Goal: Task Accomplishment & Management: Use online tool/utility

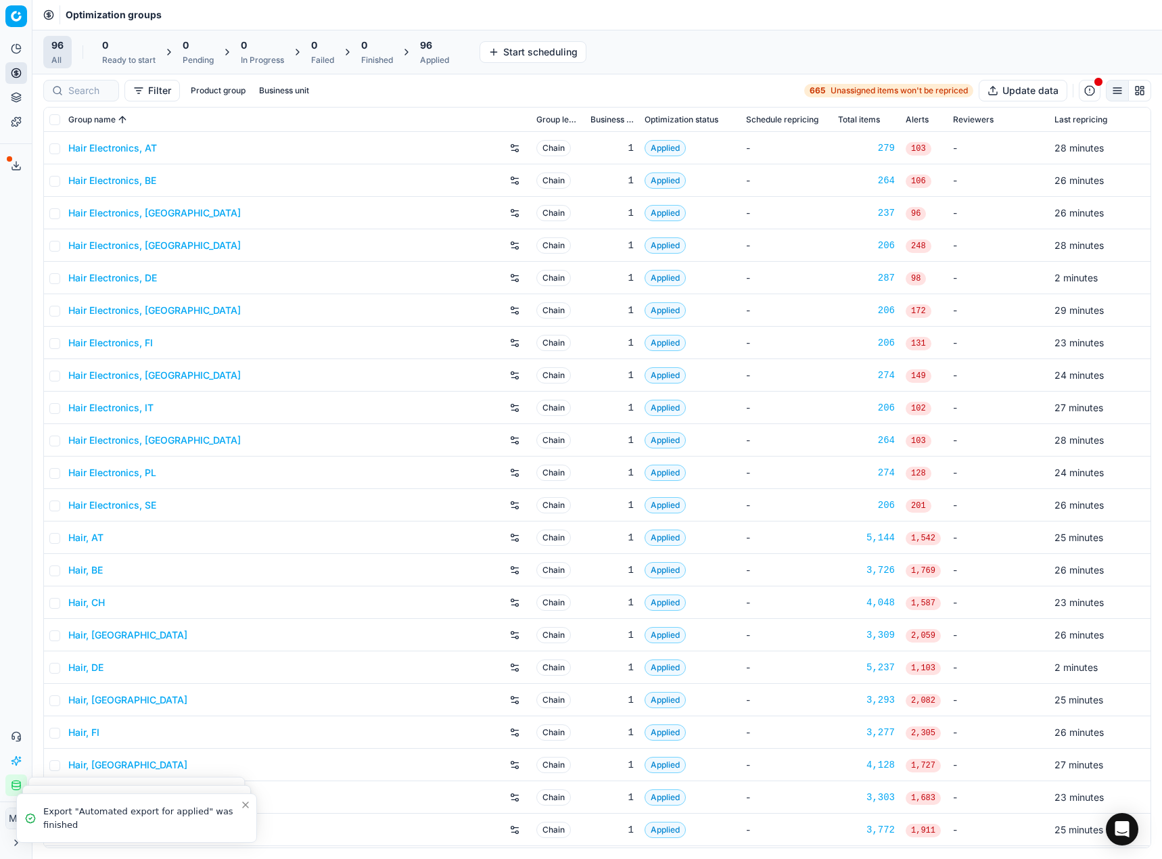
click at [438, 45] on div "96" at bounding box center [434, 46] width 29 height 14
click at [72, 98] on div at bounding box center [81, 91] width 76 height 22
click at [337, 93] on div "Product group Business unit" at bounding box center [274, 91] width 129 height 16
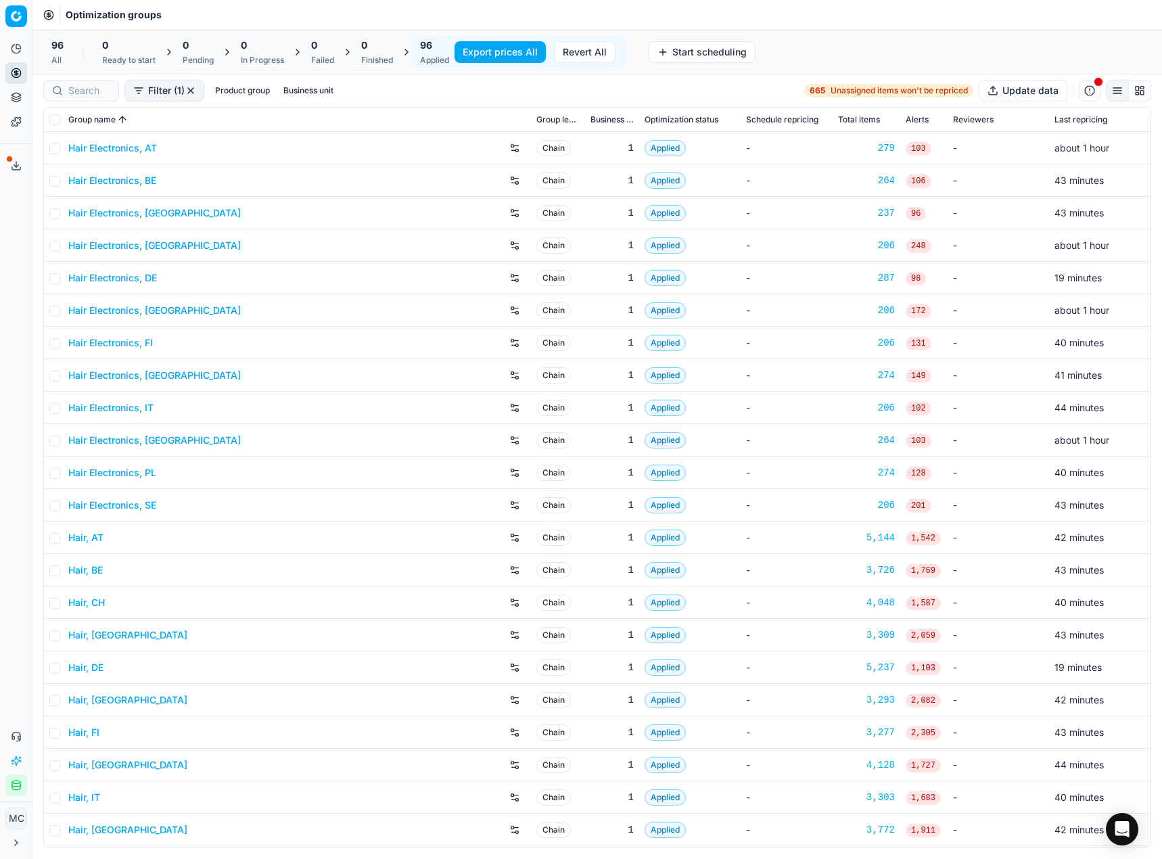
click at [334, 93] on button "Business unit" at bounding box center [308, 91] width 61 height 16
click at [208, 213] on input "de" at bounding box center [209, 213] width 11 height 11
checkbox input "true"
click at [385, 375] on button "Apply" at bounding box center [393, 376] width 33 height 16
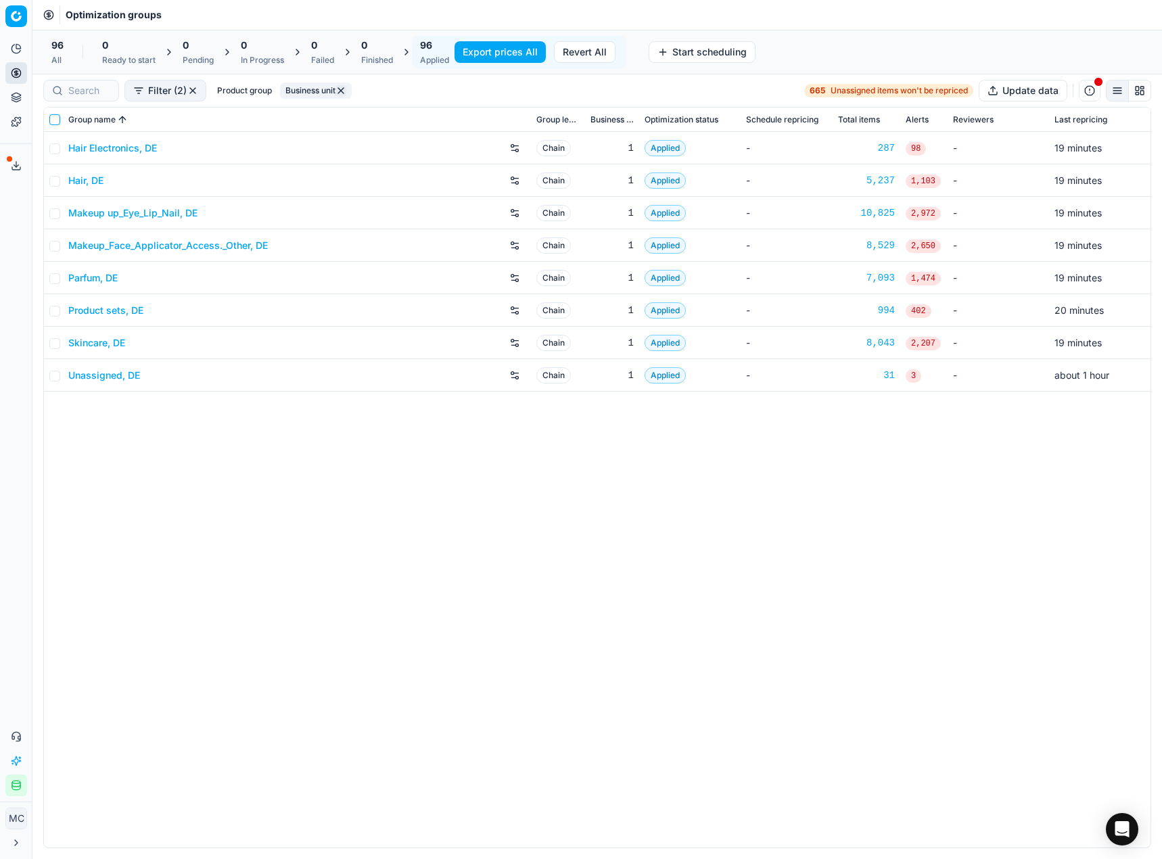
click at [54, 119] on input "checkbox" at bounding box center [54, 119] width 11 height 11
checkbox input "true"
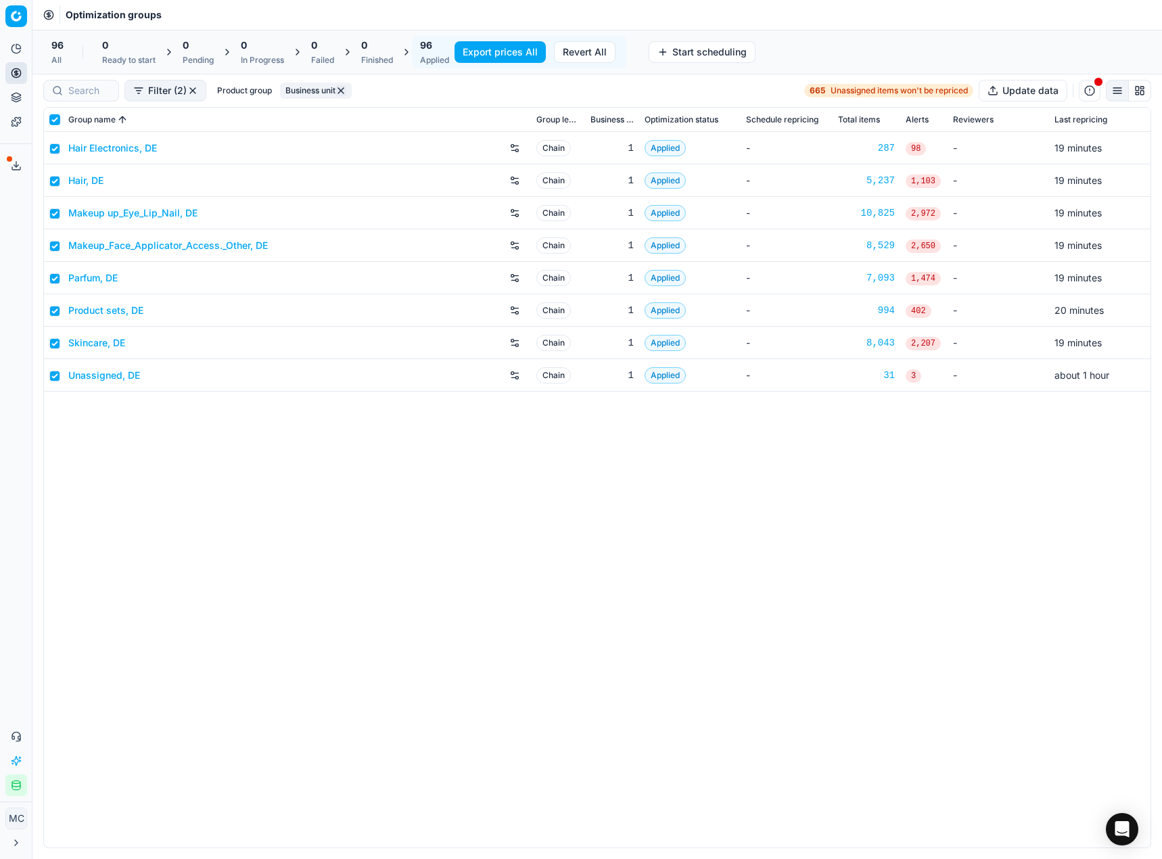
checkbox input "true"
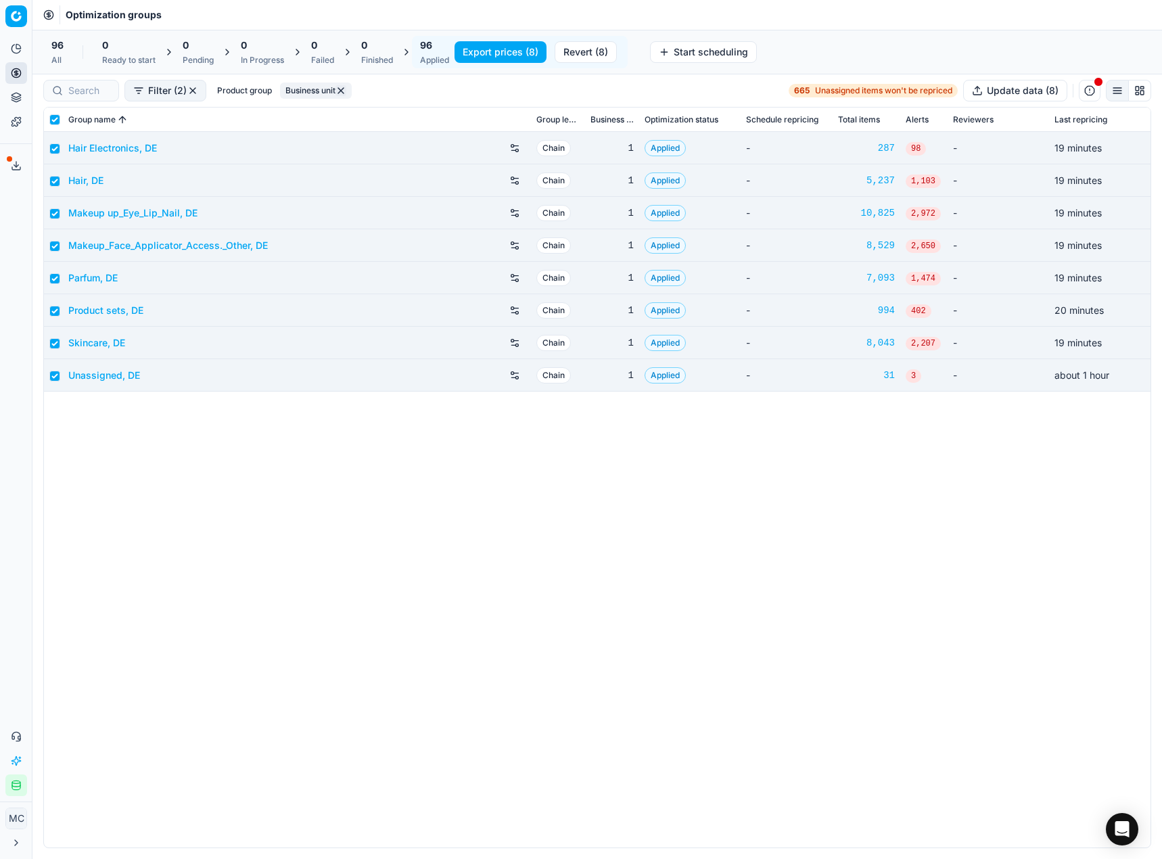
click at [500, 55] on button "Export prices (8)" at bounding box center [501, 52] width 92 height 22
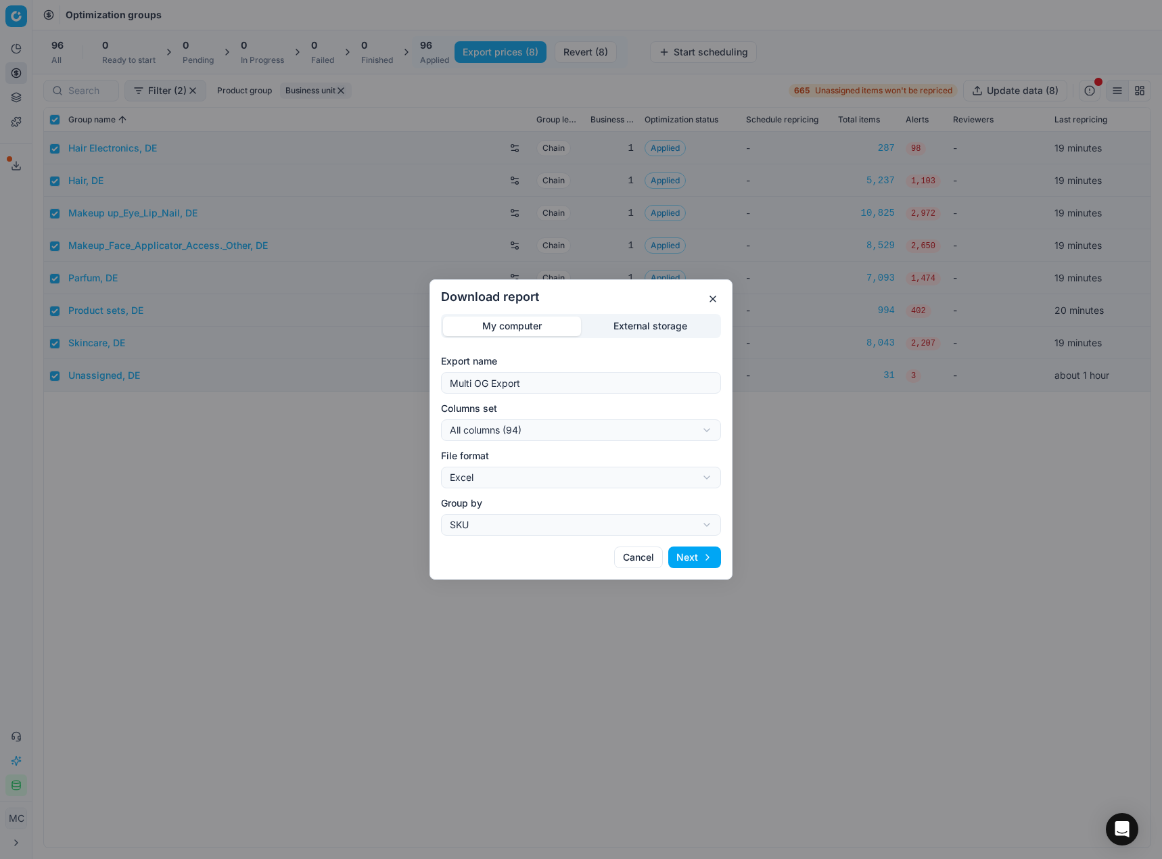
click at [576, 432] on div "Download report My computer External storage Export name Multi OG Export Column…" at bounding box center [581, 429] width 1162 height 859
select select "custom"
click at [565, 486] on div "Download report My computer External storage Export name Multi OG Export Column…" at bounding box center [581, 429] width 1162 height 859
select select "csv"
click at [659, 516] on div "Download report My computer External storage Export name Multi OG Export Column…" at bounding box center [581, 429] width 1162 height 859
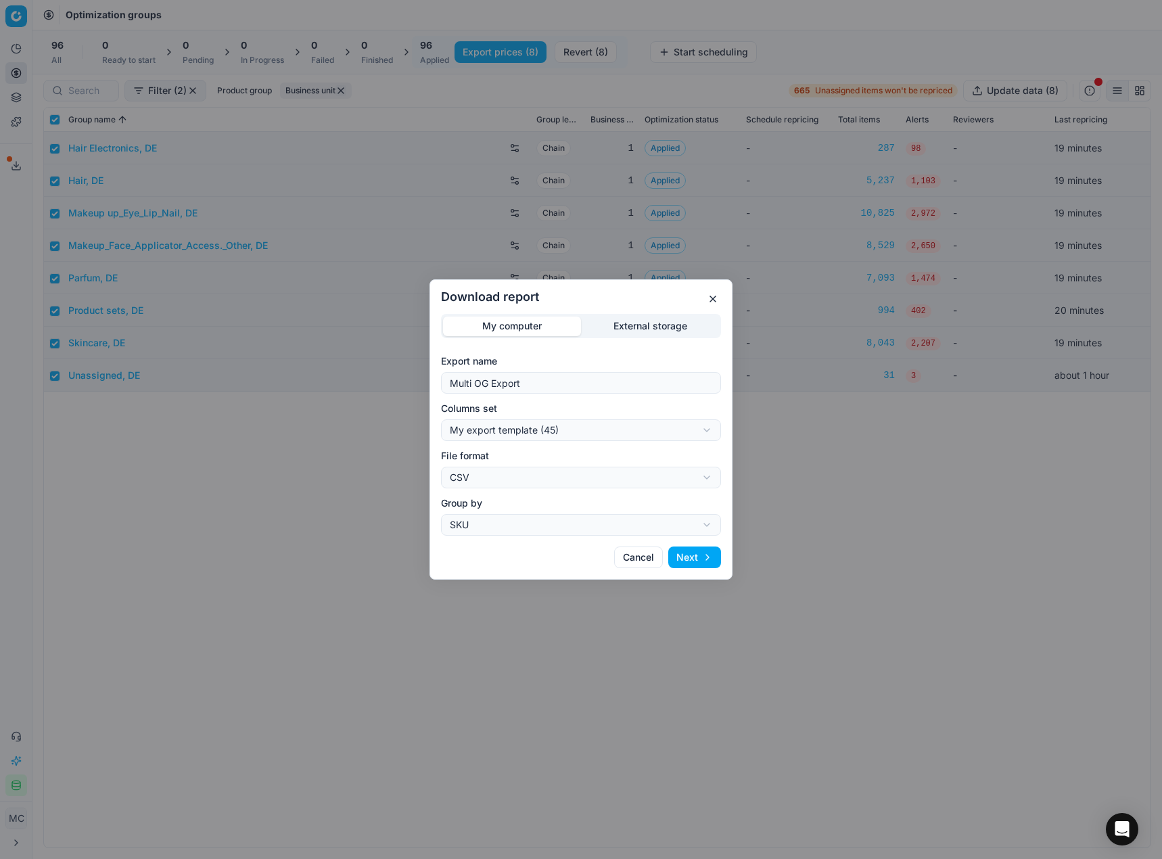
click at [701, 558] on button "Next" at bounding box center [694, 557] width 53 height 22
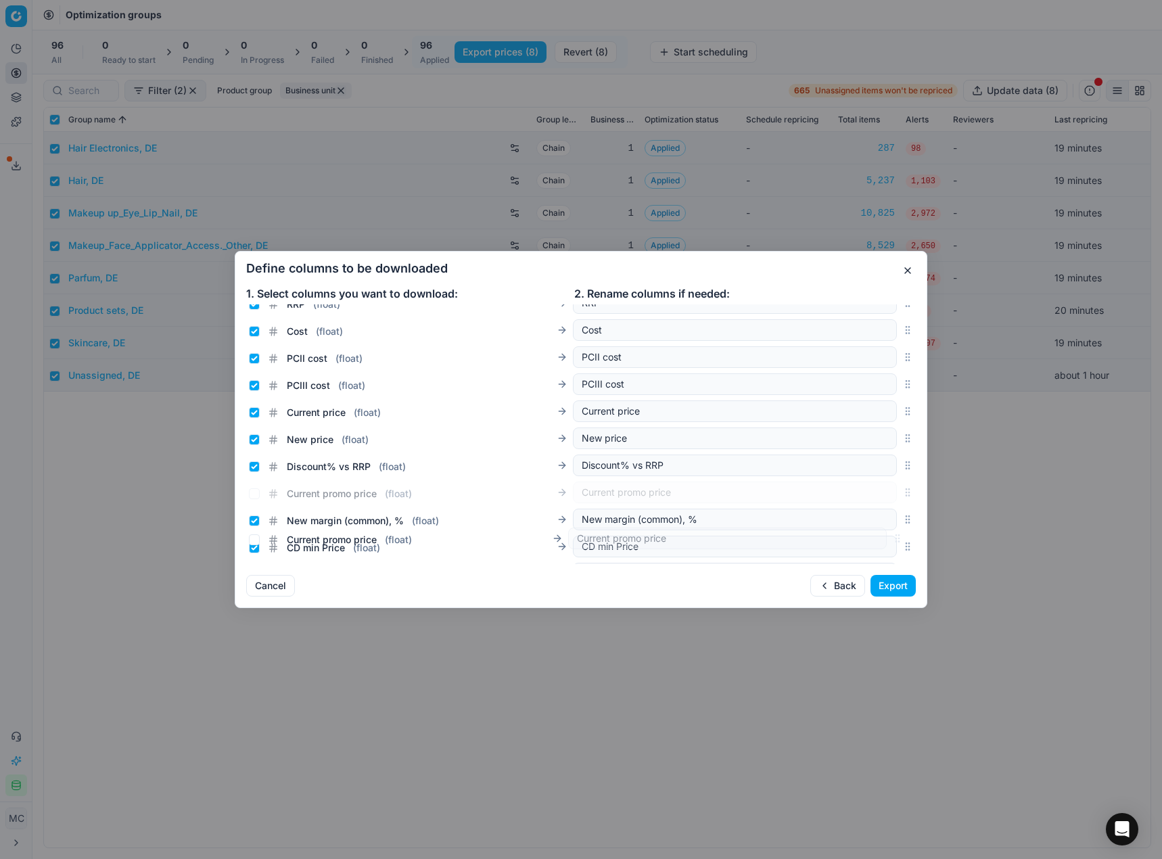
scroll to position [196, 0]
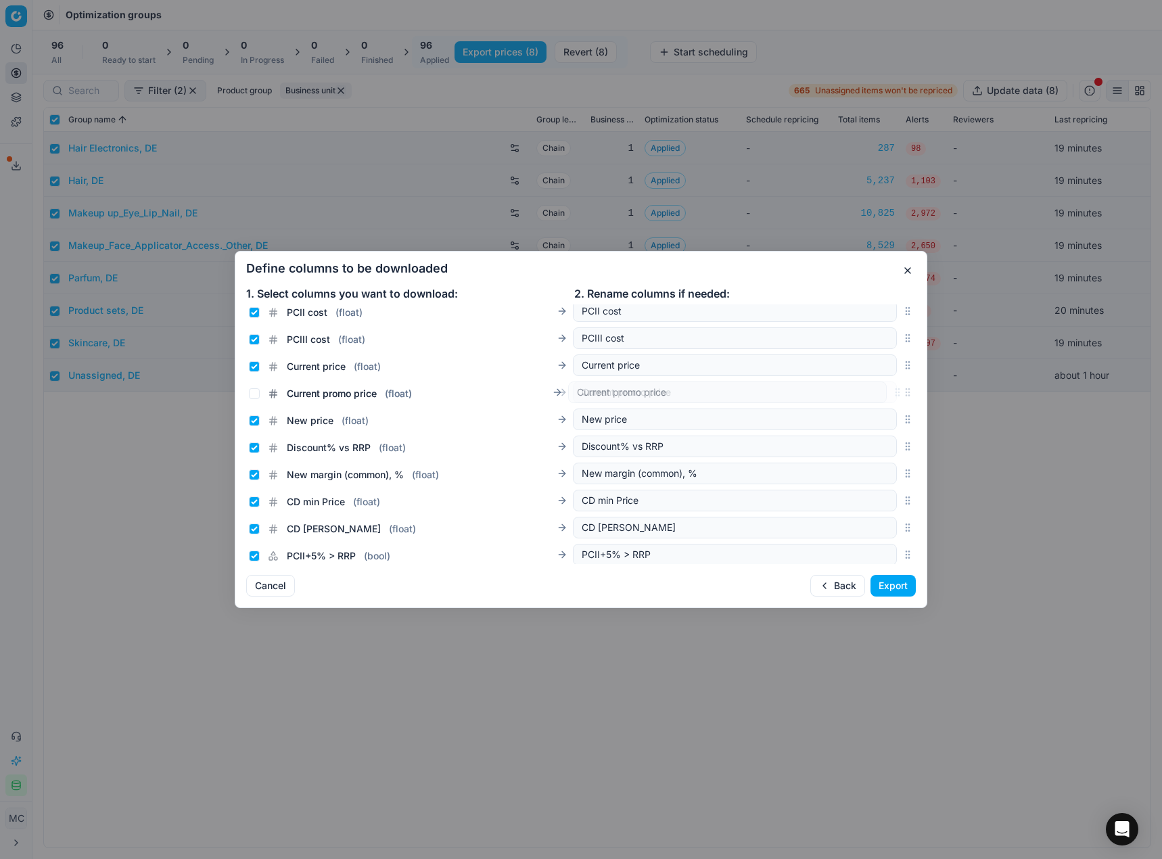
drag, startPoint x: 898, startPoint y: 434, endPoint x: 885, endPoint y: 393, distance: 42.6
click at [885, 393] on div "Current promo price ( float ) Current promo price" at bounding box center [581, 392] width 670 height 27
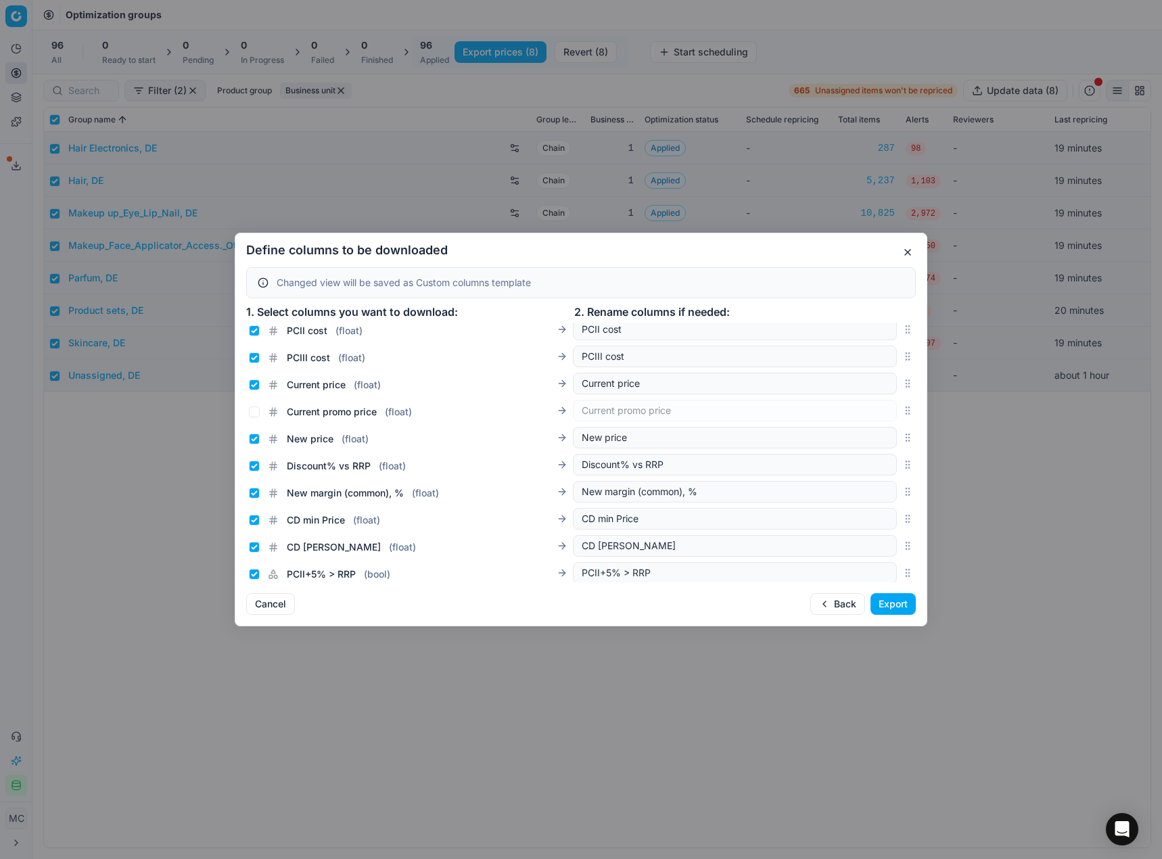
scroll to position [2293, 0]
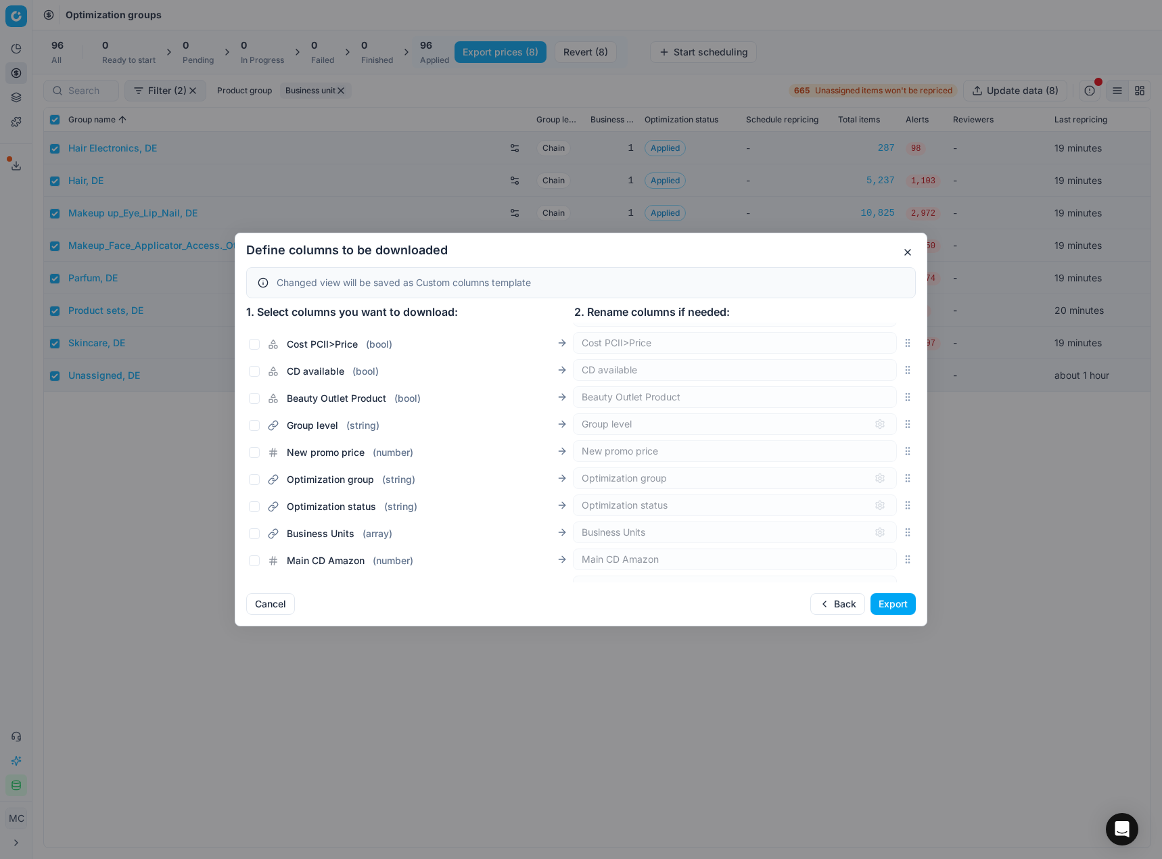
drag, startPoint x: 898, startPoint y: 457, endPoint x: 899, endPoint y: 421, distance: 35.9
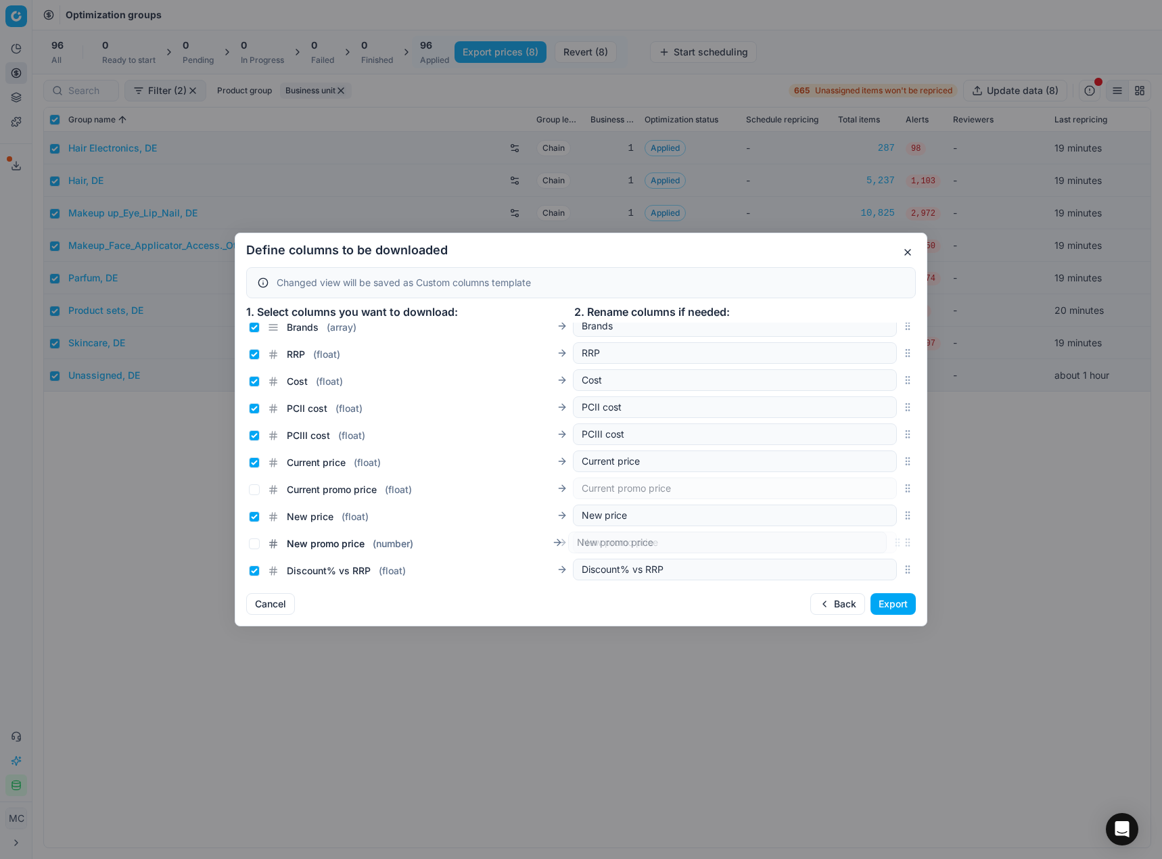
scroll to position [167, 0]
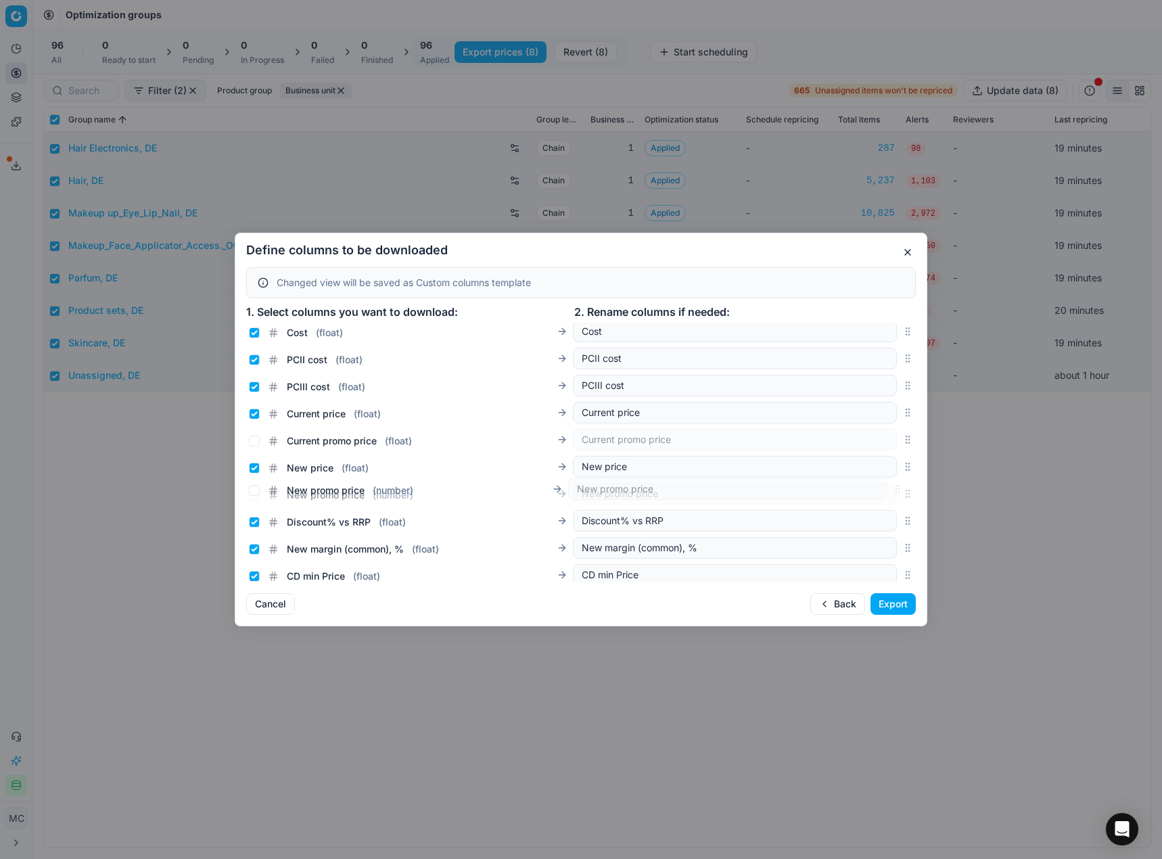
drag, startPoint x: 898, startPoint y: 452, endPoint x: 904, endPoint y: 490, distance: 38.3
click at [904, 490] on div "New promo price ( number ) New promo price" at bounding box center [581, 493] width 670 height 27
click at [252, 413] on input "Current price ( float )" at bounding box center [254, 414] width 11 height 11
checkbox input "false"
click at [252, 440] on input "Current promo price ( float )" at bounding box center [254, 441] width 11 height 11
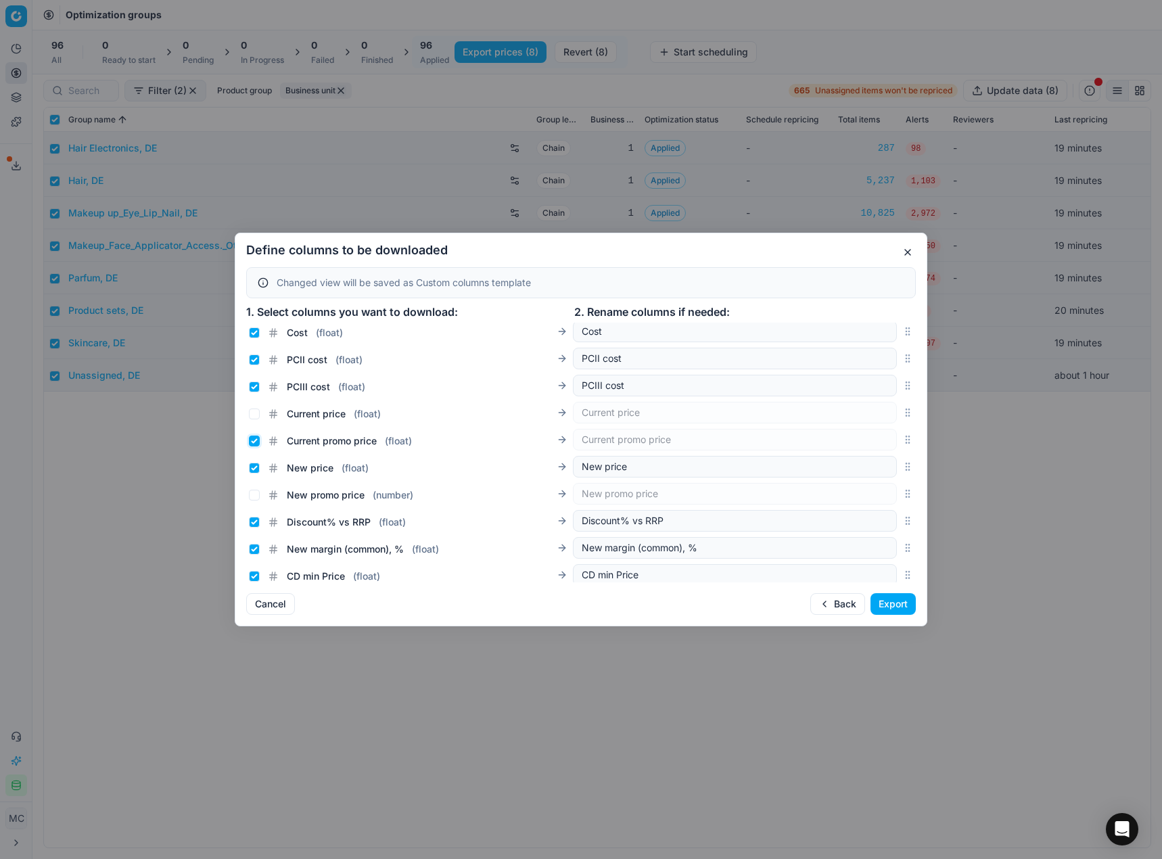
checkbox input "true"
click at [250, 467] on input "New price ( float )" at bounding box center [254, 468] width 11 height 11
checkbox input "false"
click at [253, 496] on input "New promo price ( number )" at bounding box center [254, 495] width 11 height 11
checkbox input "true"
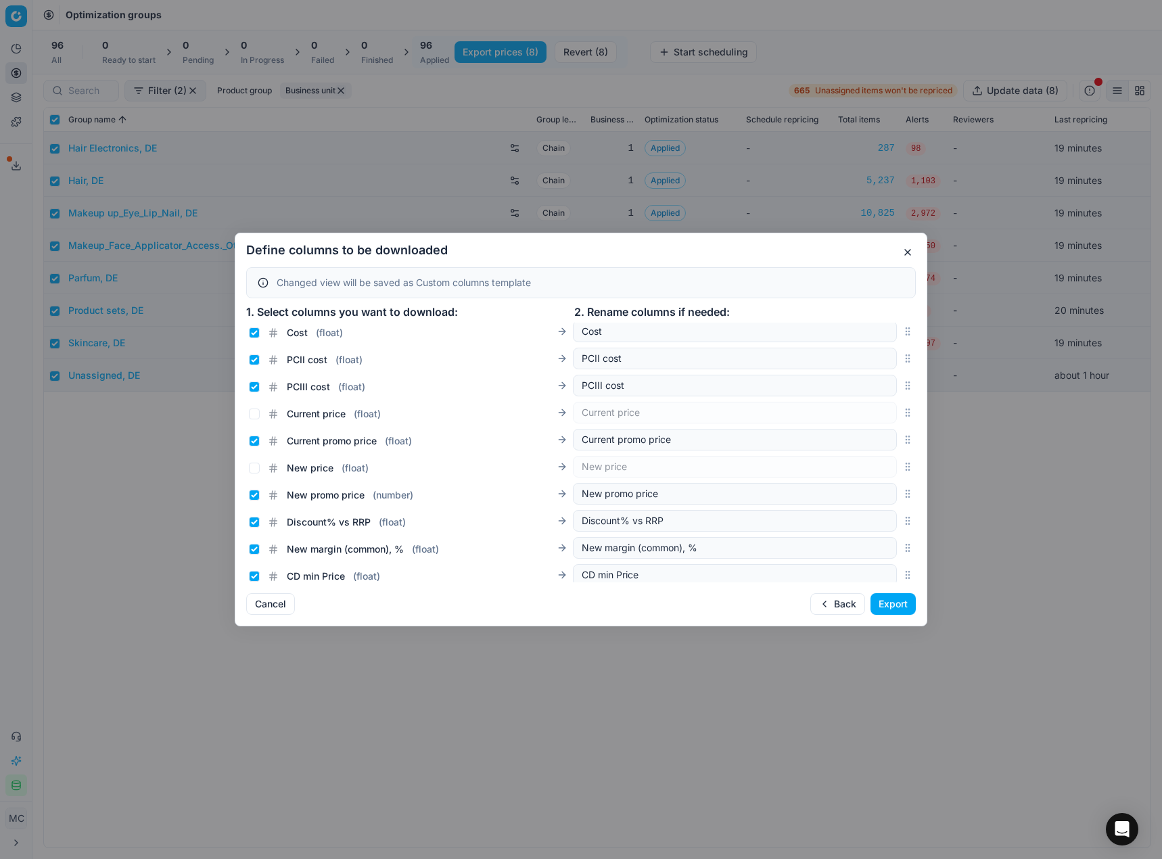
click at [895, 599] on button "Export" at bounding box center [892, 604] width 45 height 22
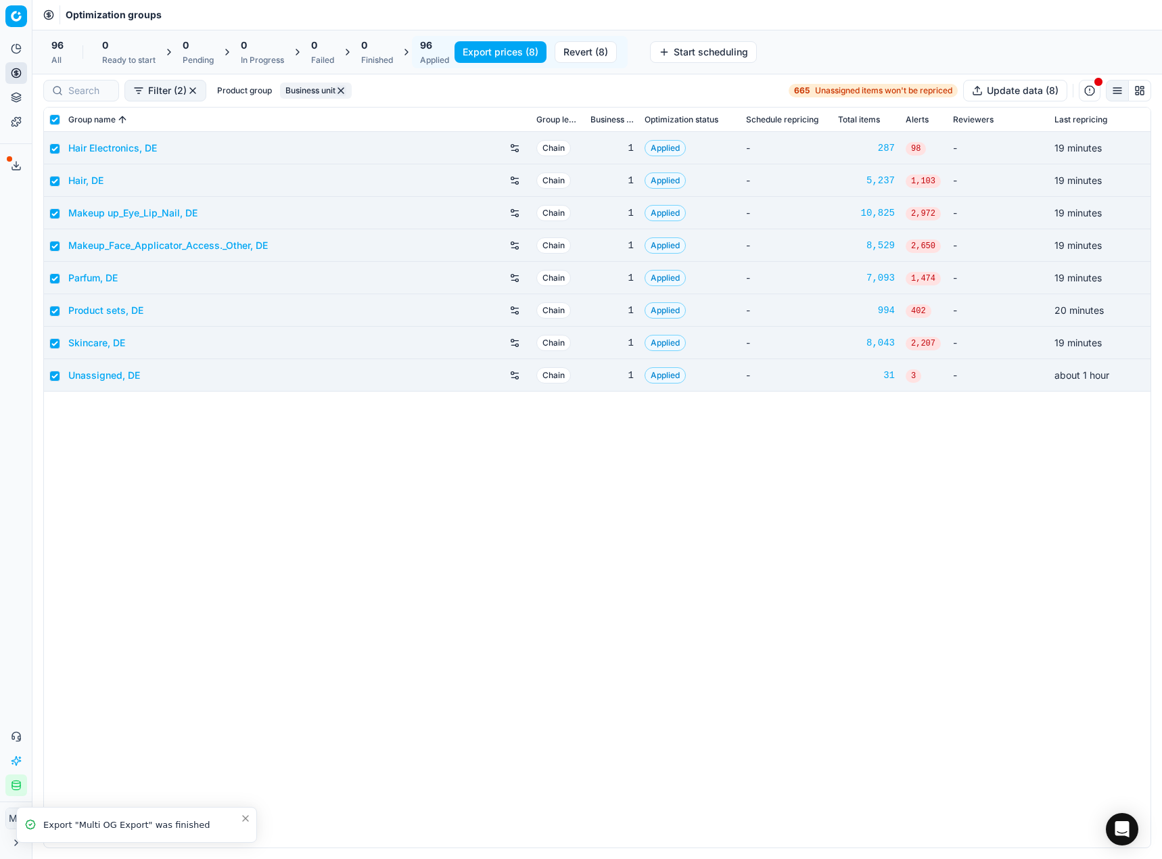
click at [14, 166] on icon at bounding box center [16, 165] width 11 height 11
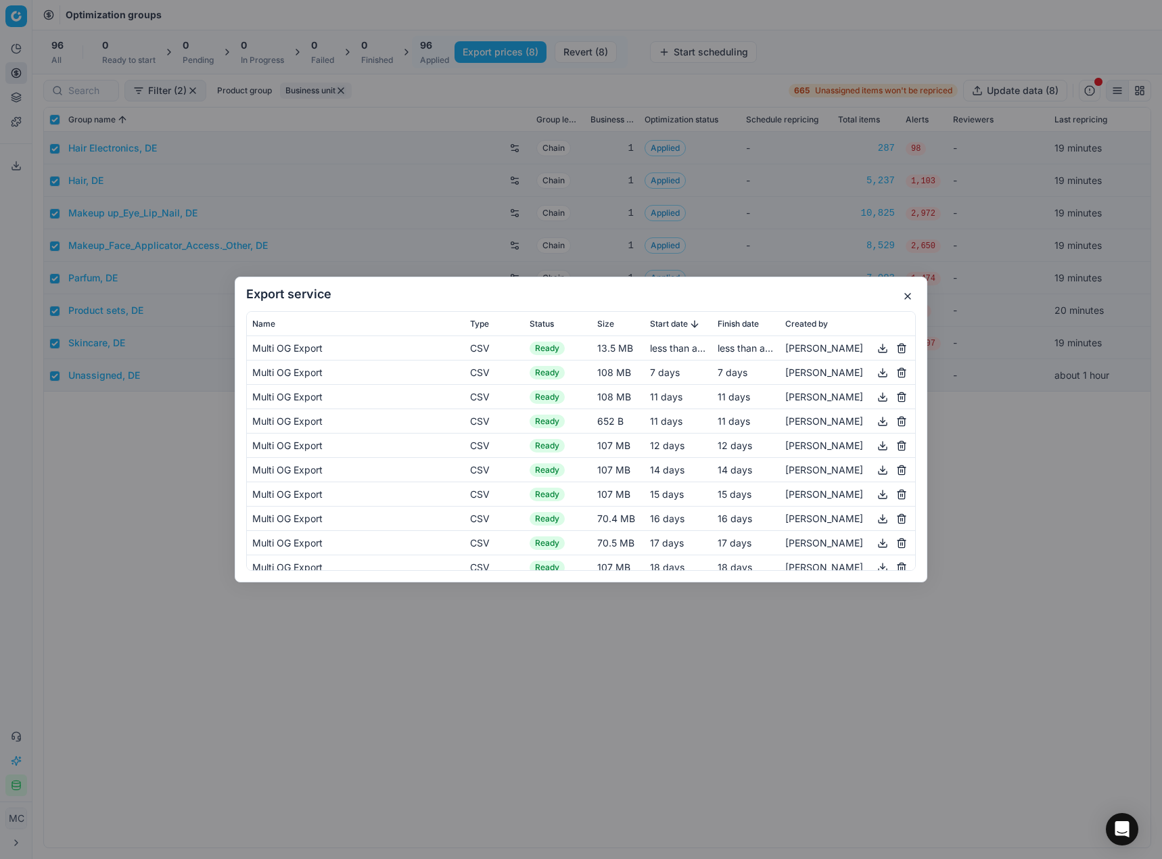
click at [875, 353] on button "button" at bounding box center [883, 348] width 16 height 16
click at [911, 300] on button "button" at bounding box center [908, 296] width 16 height 16
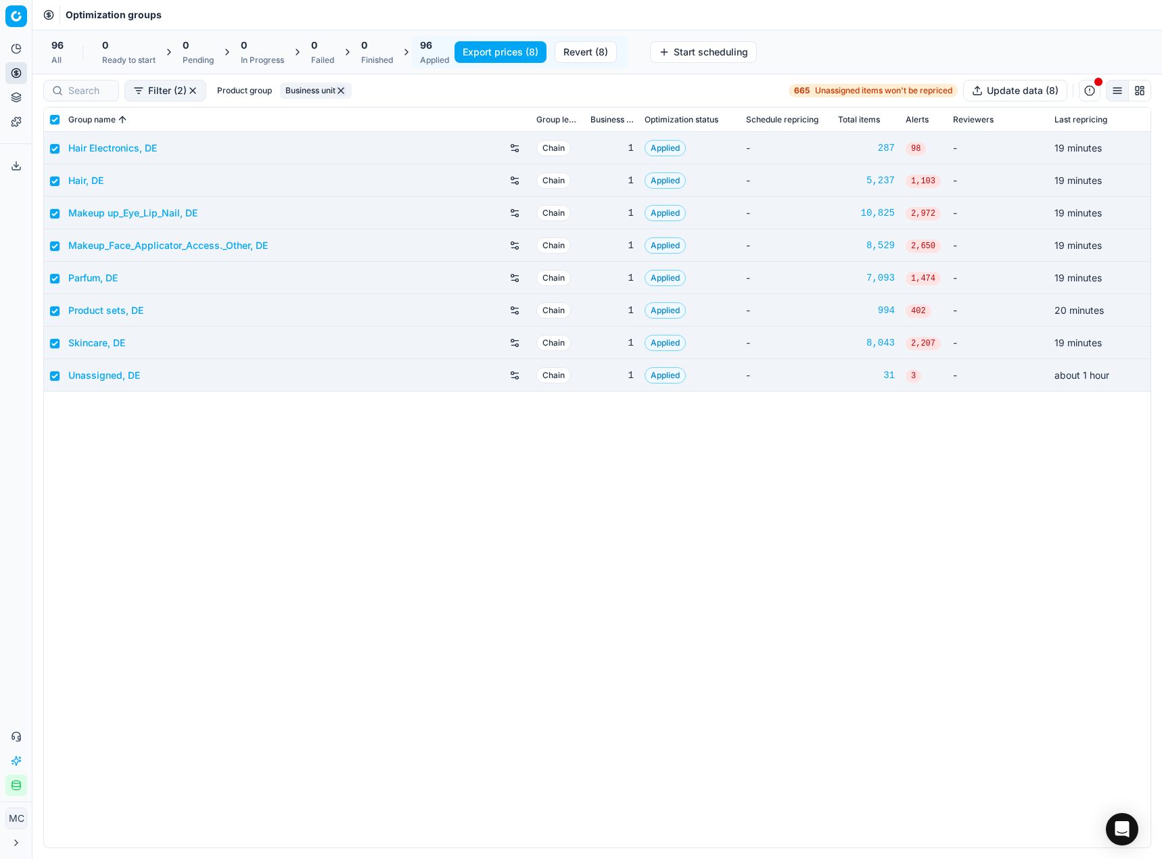
click at [341, 93] on button "button" at bounding box center [340, 90] width 11 height 11
checkbox input "false"
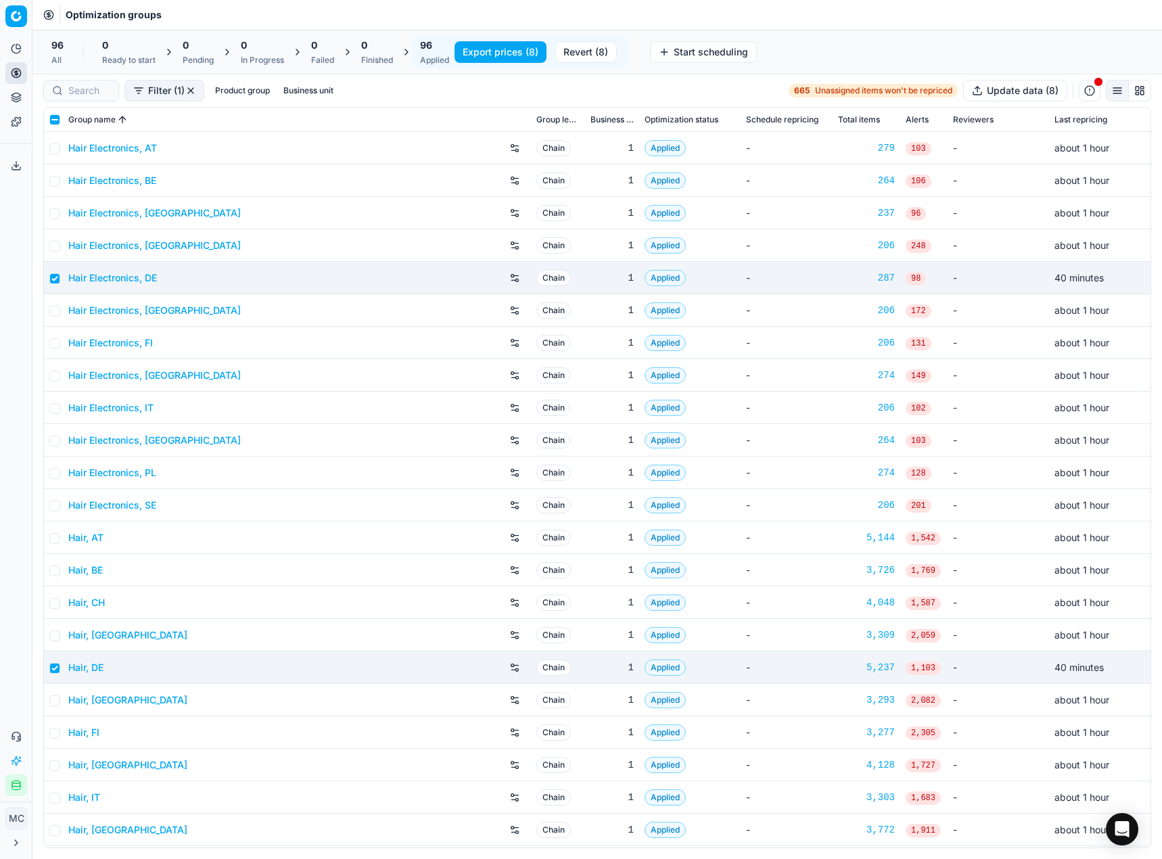
click at [438, 46] on div "96" at bounding box center [434, 46] width 29 height 14
click at [191, 91] on button "button" at bounding box center [190, 90] width 11 height 11
click at [427, 47] on span "96" at bounding box center [426, 46] width 12 height 14
click at [116, 147] on link "Hair Electronics, AT" at bounding box center [112, 148] width 89 height 14
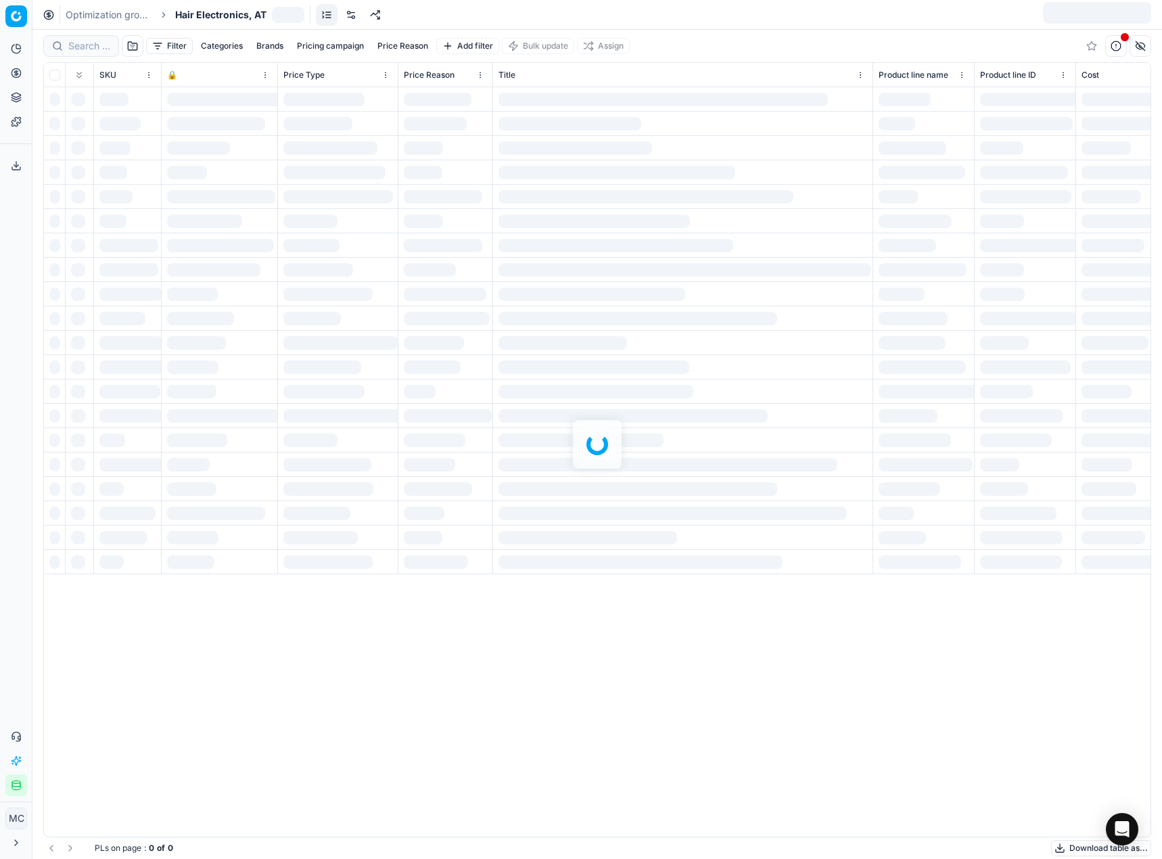
click at [217, 15] on span "Hair Electronics, AT" at bounding box center [220, 15] width 91 height 14
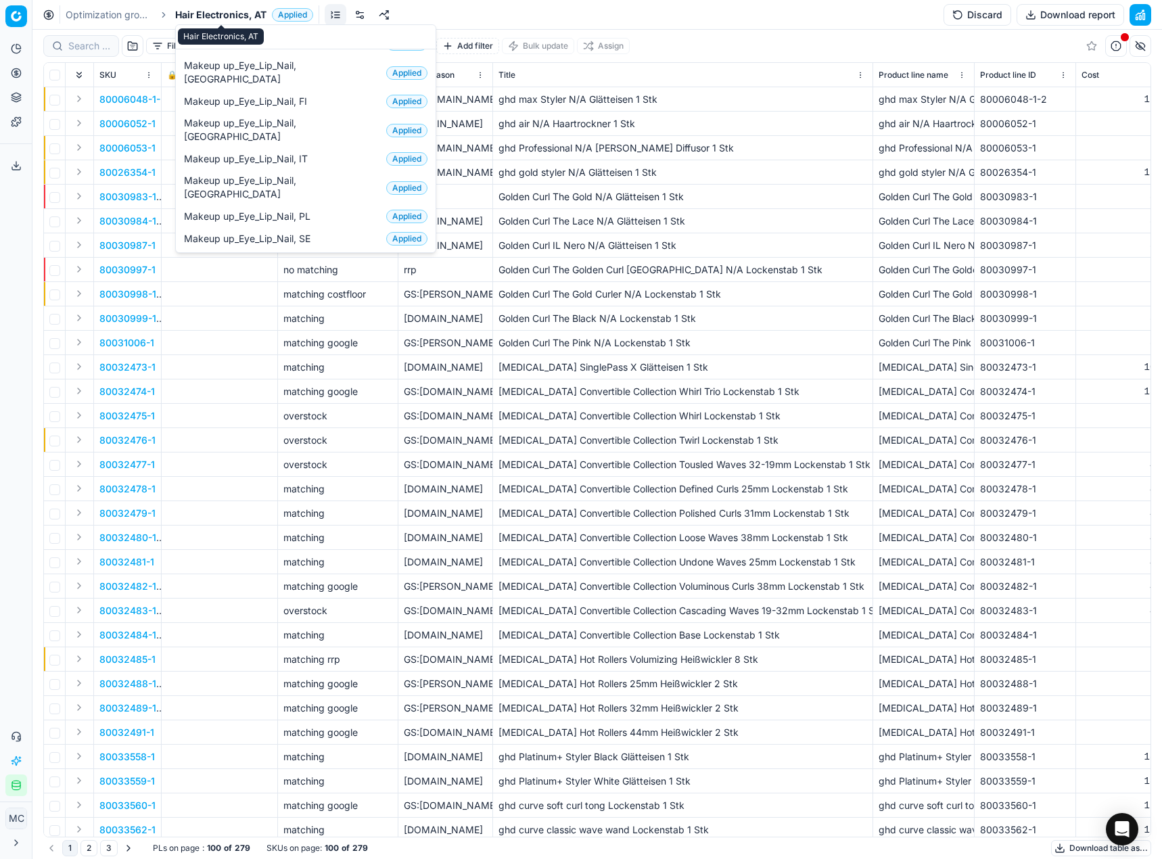
scroll to position [70, 0]
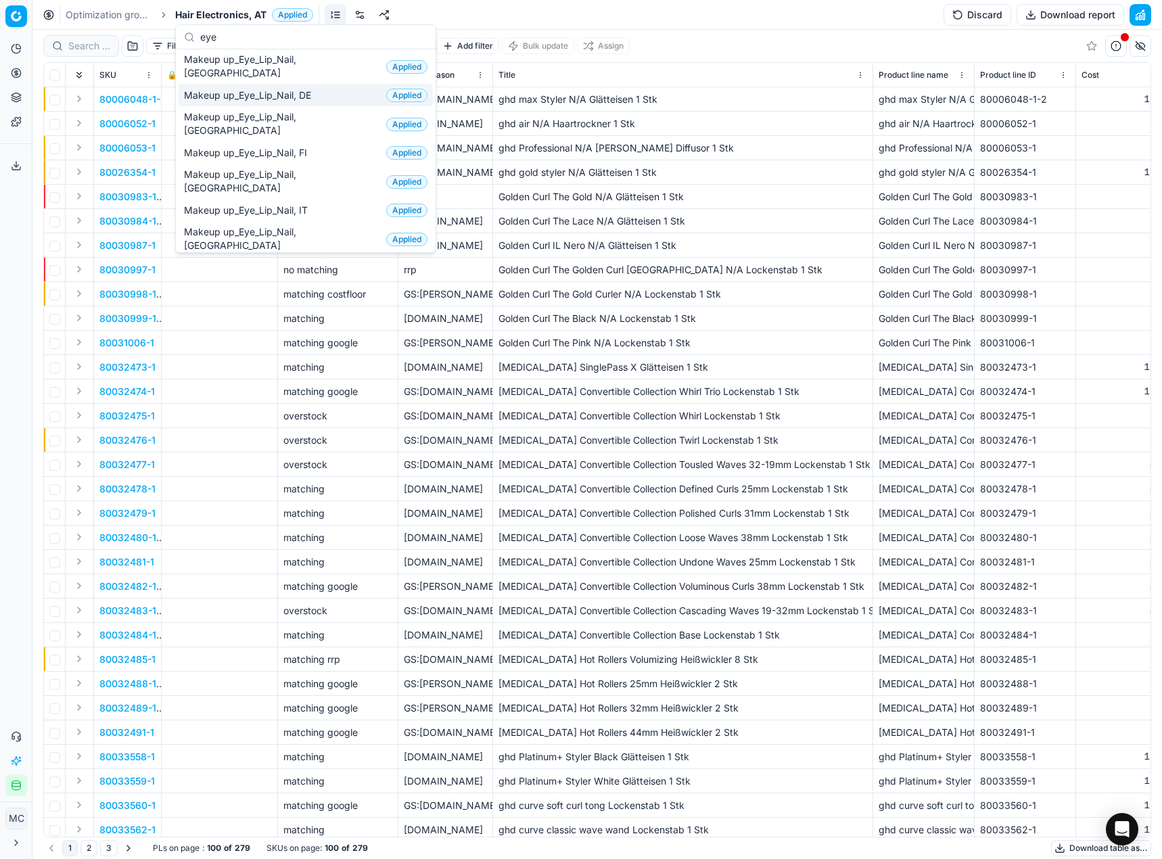
type input "eye"
click at [322, 84] on div "Makeup up_Eye_Lip_Nail, DE Applied" at bounding box center [306, 95] width 254 height 22
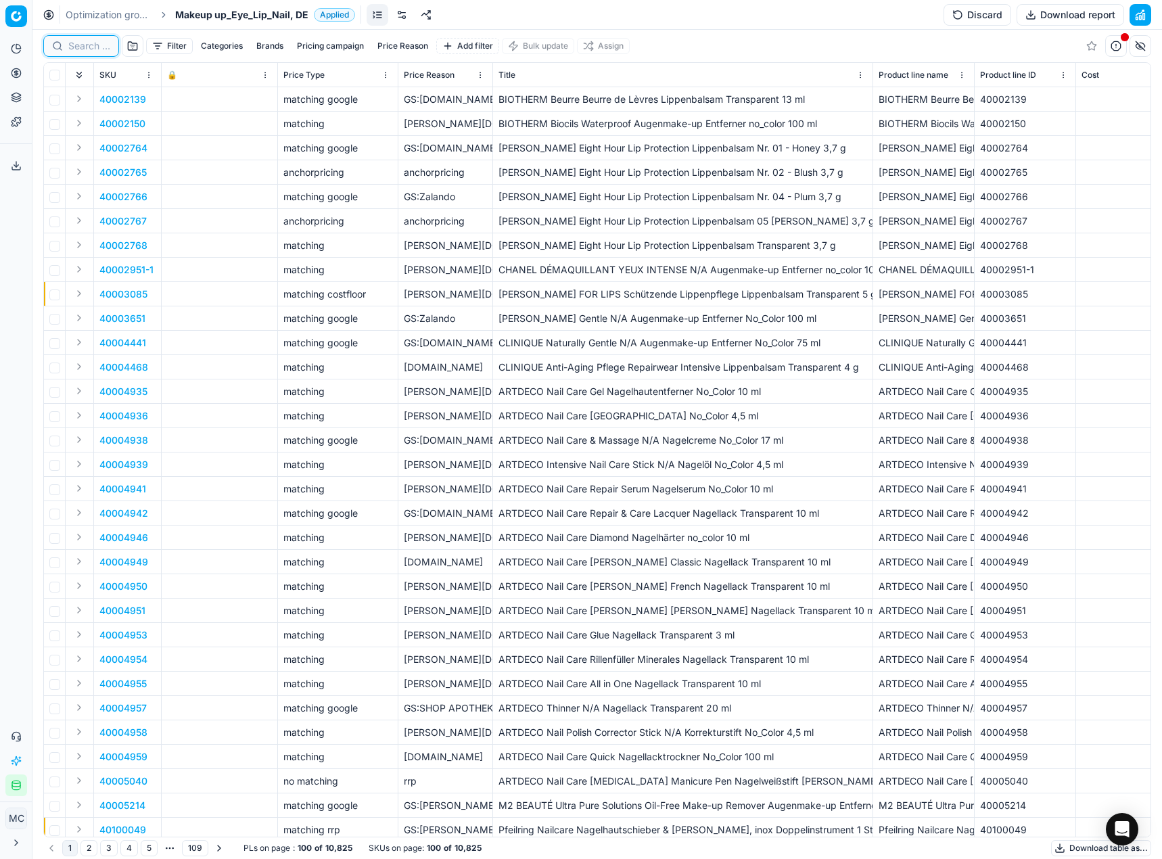
click at [95, 45] on input at bounding box center [89, 46] width 42 height 14
paste input "80053000-9-1"
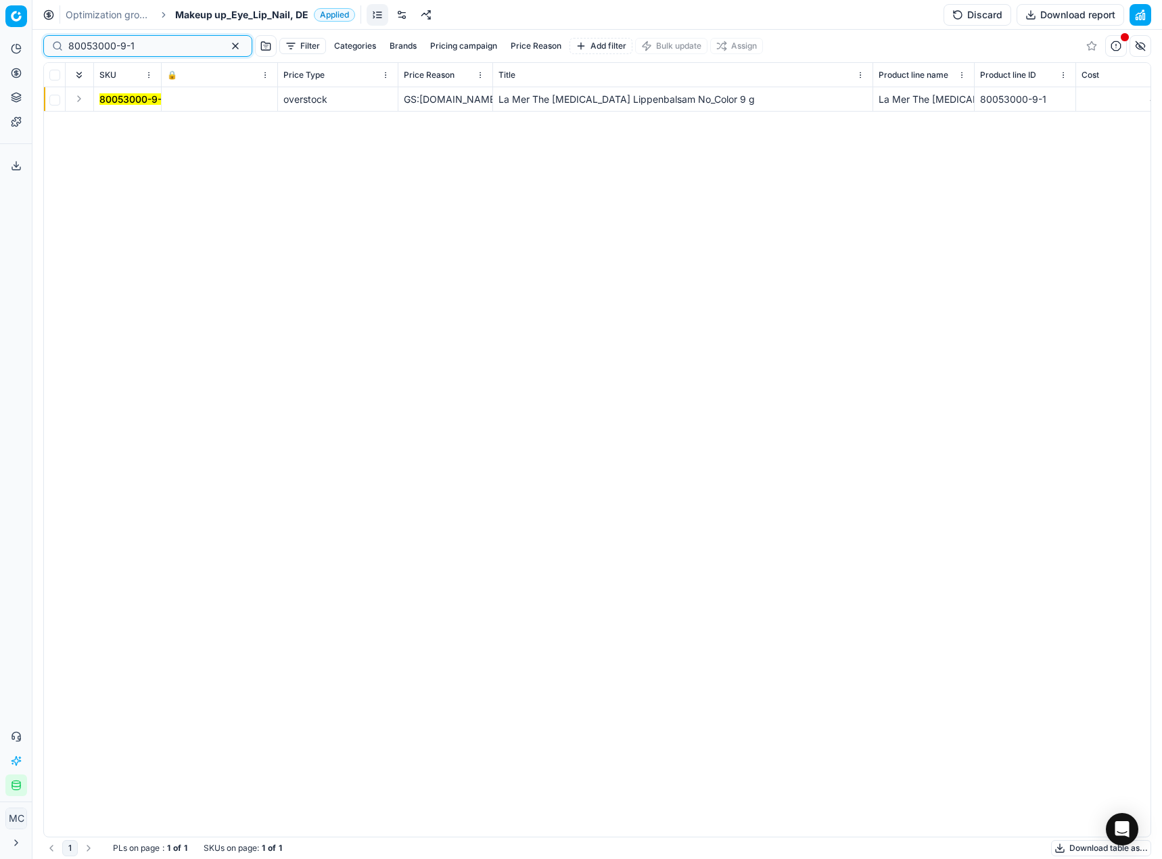
type input "80053000-9-1"
click at [80, 100] on button "Expand" at bounding box center [79, 99] width 16 height 16
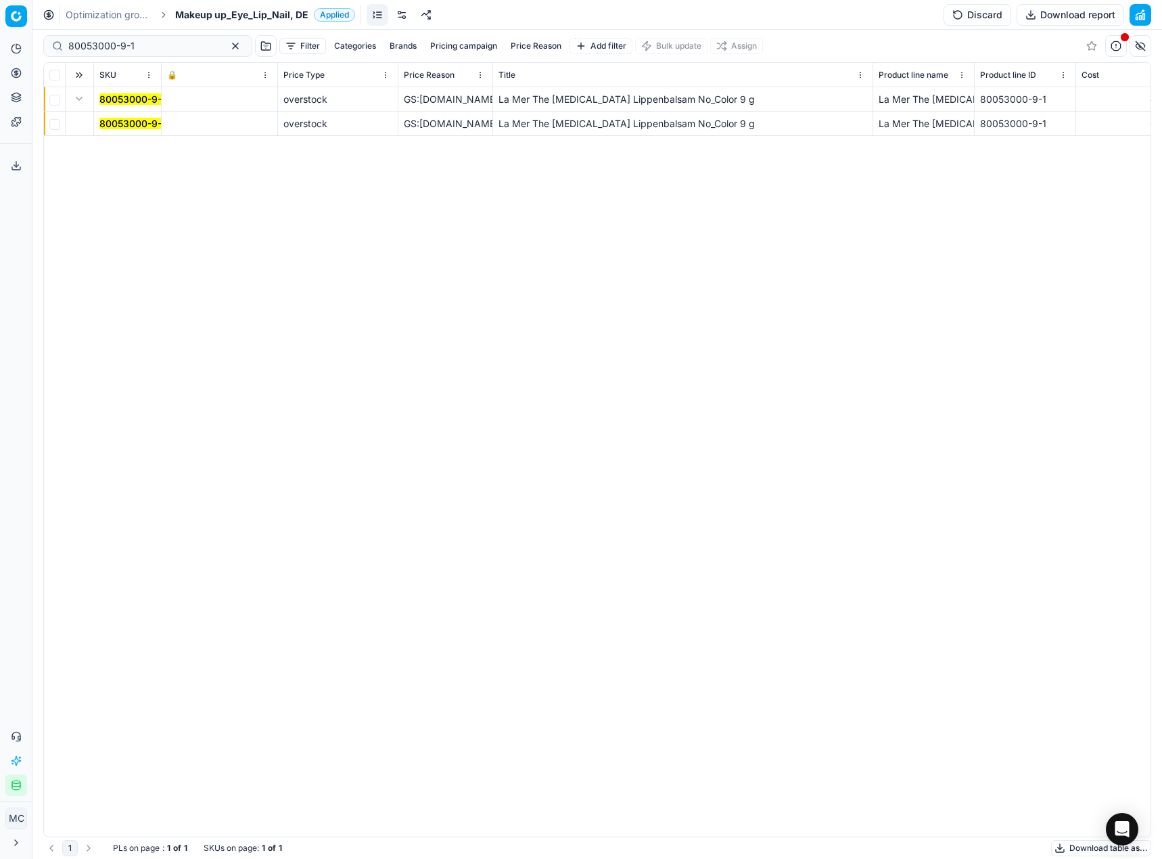
click at [120, 120] on mark "80053000-9-1" at bounding box center [132, 123] width 66 height 11
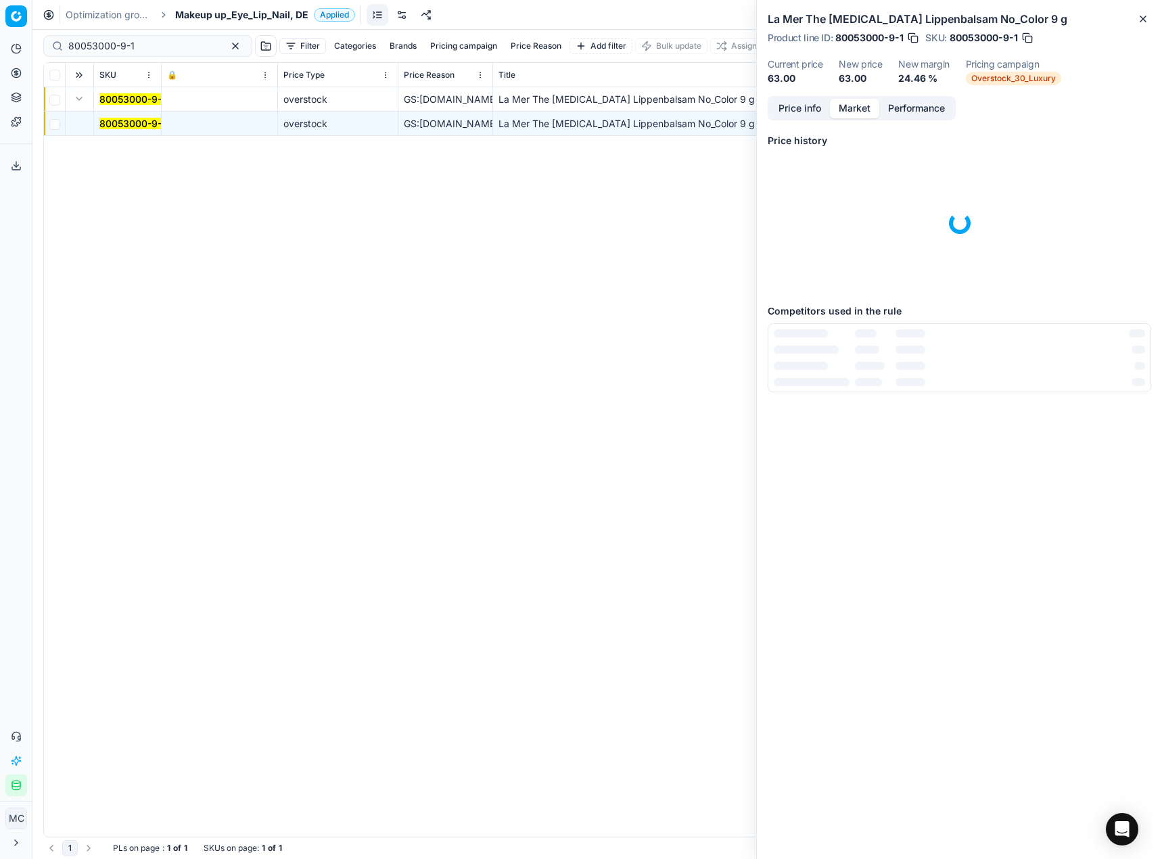
click at [866, 115] on button "Market" at bounding box center [854, 109] width 49 height 20
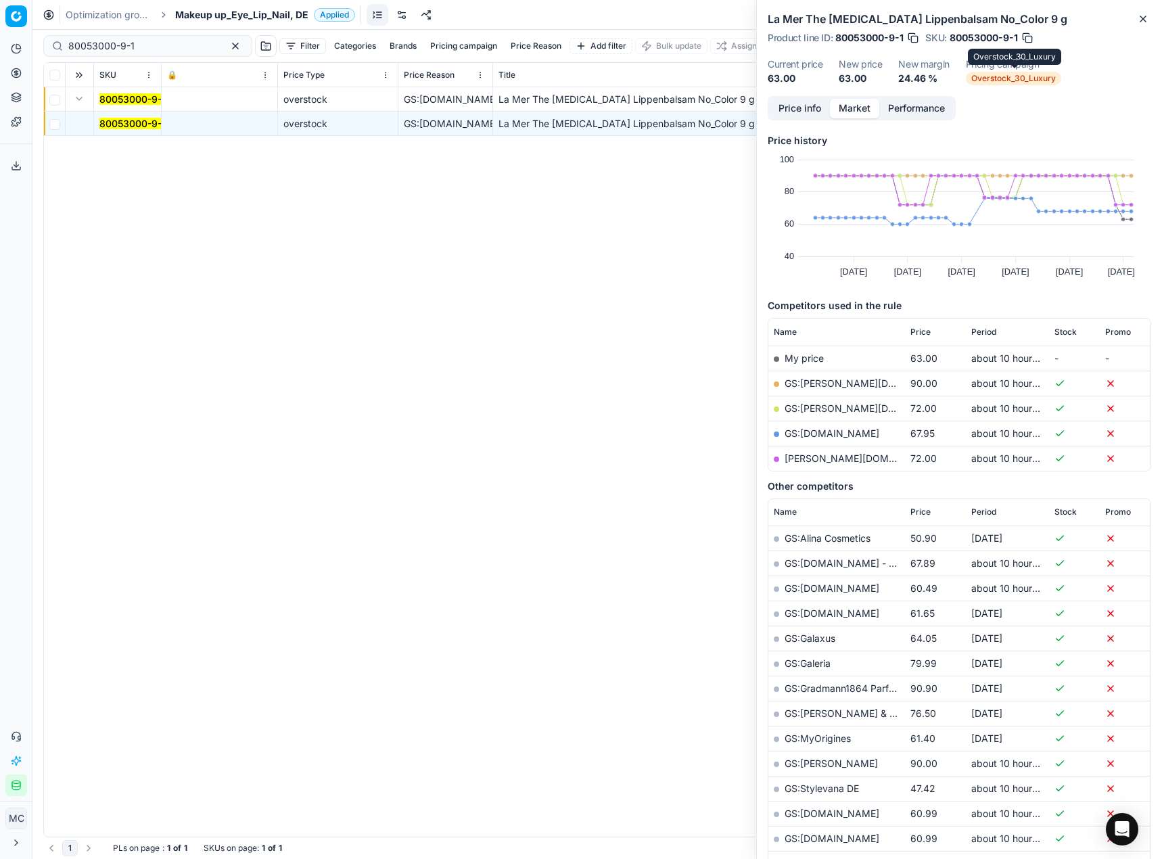
click at [1012, 80] on span "Overstock_30_Luxury" at bounding box center [1013, 79] width 95 height 14
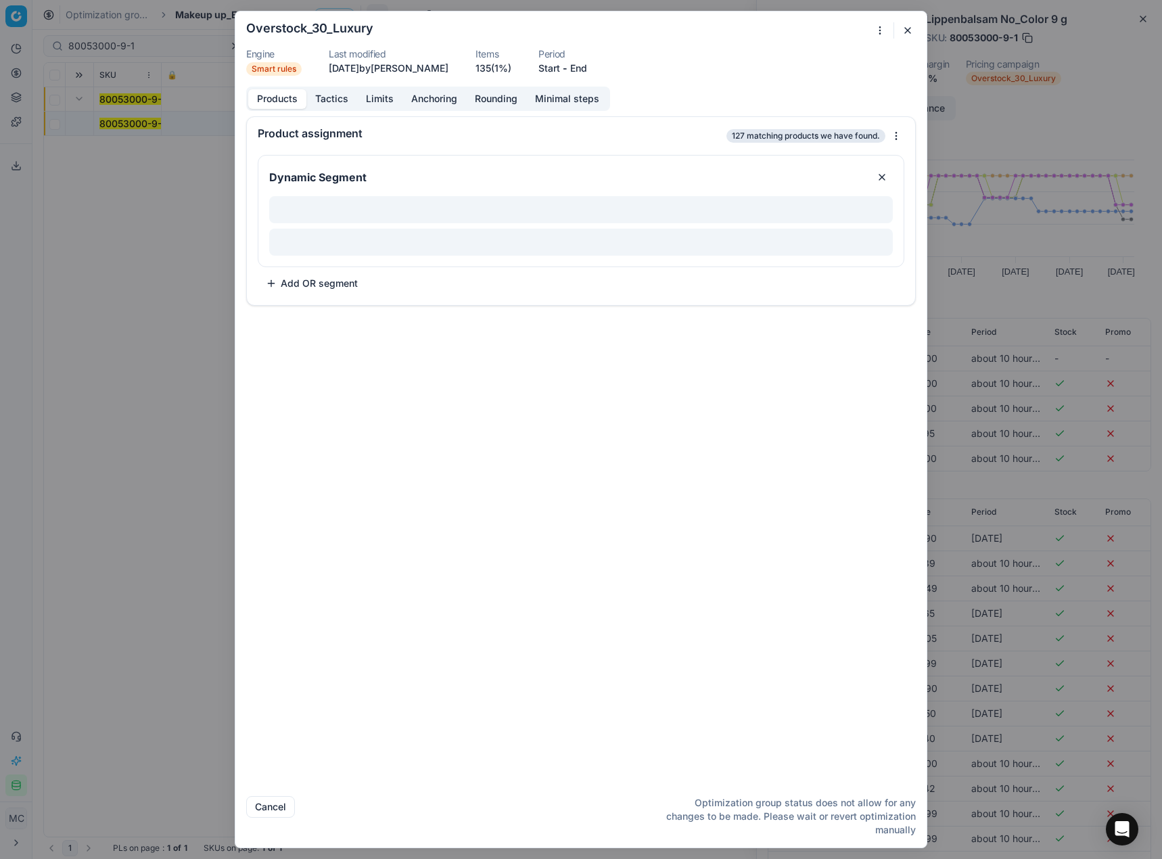
click at [910, 32] on button "button" at bounding box center [908, 30] width 16 height 16
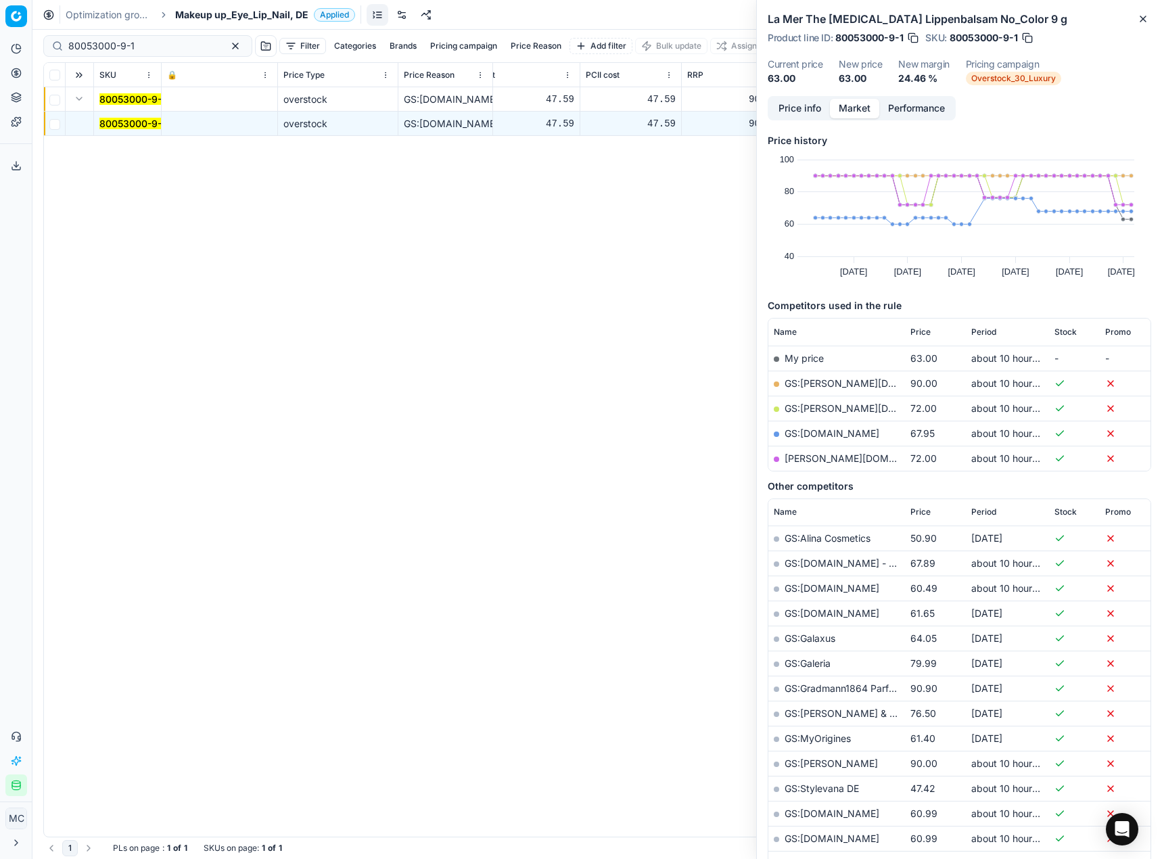
scroll to position [0, 616]
click at [1150, 17] on button "Close" at bounding box center [1143, 19] width 16 height 16
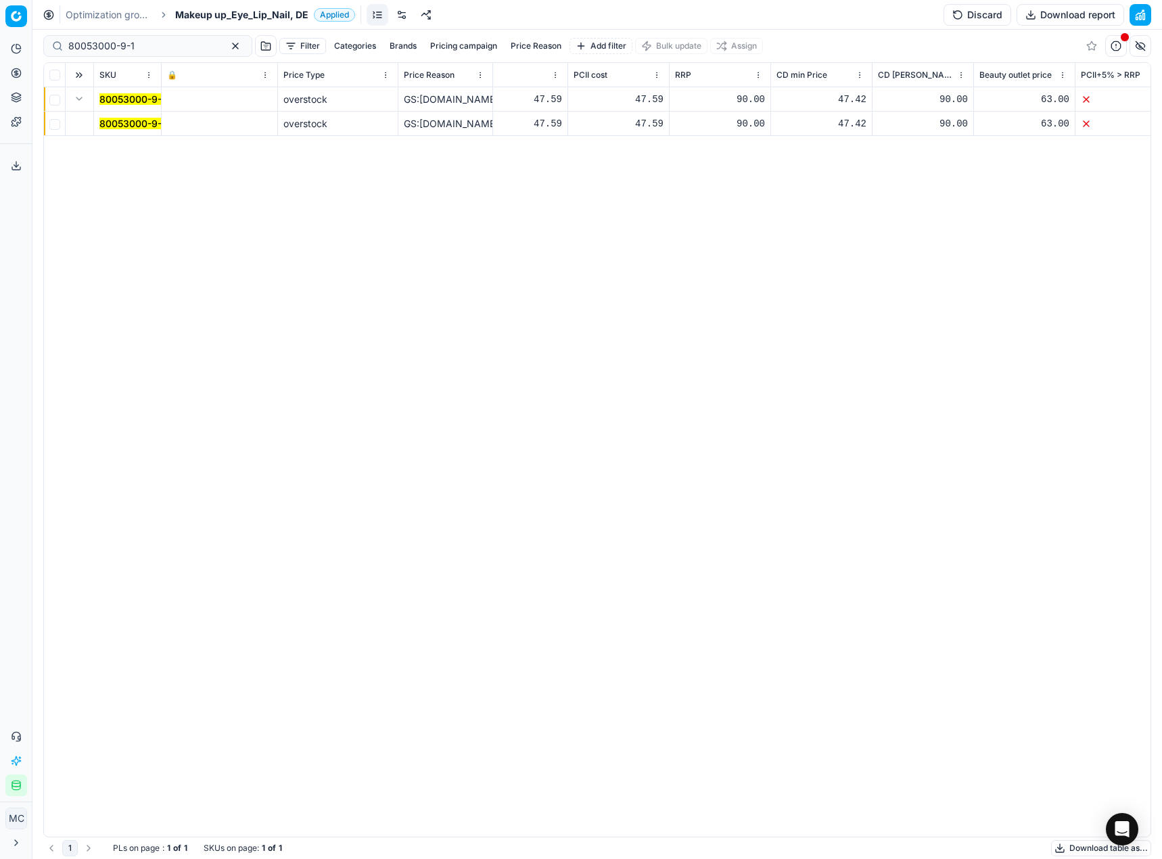
click at [404, 13] on link at bounding box center [402, 15] width 22 height 22
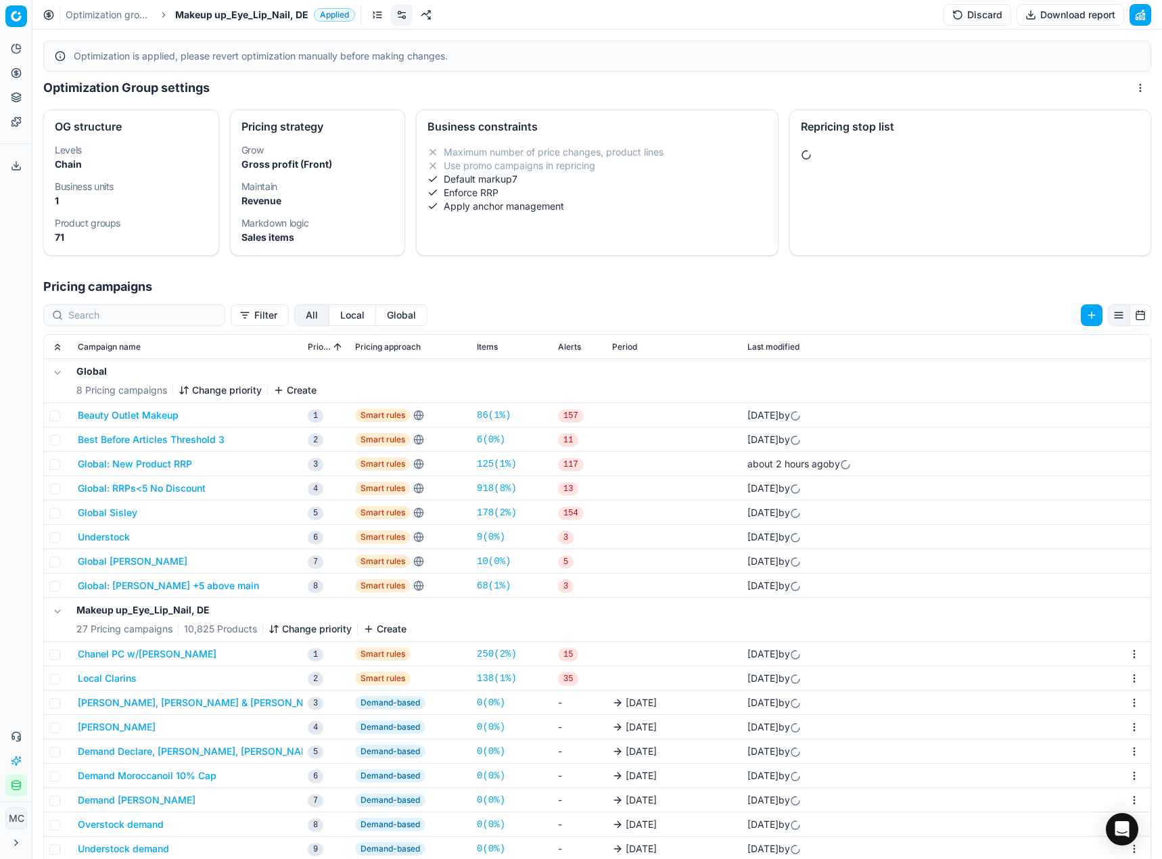
click at [143, 417] on button "Beauty Outlet Makeup" at bounding box center [128, 416] width 101 height 14
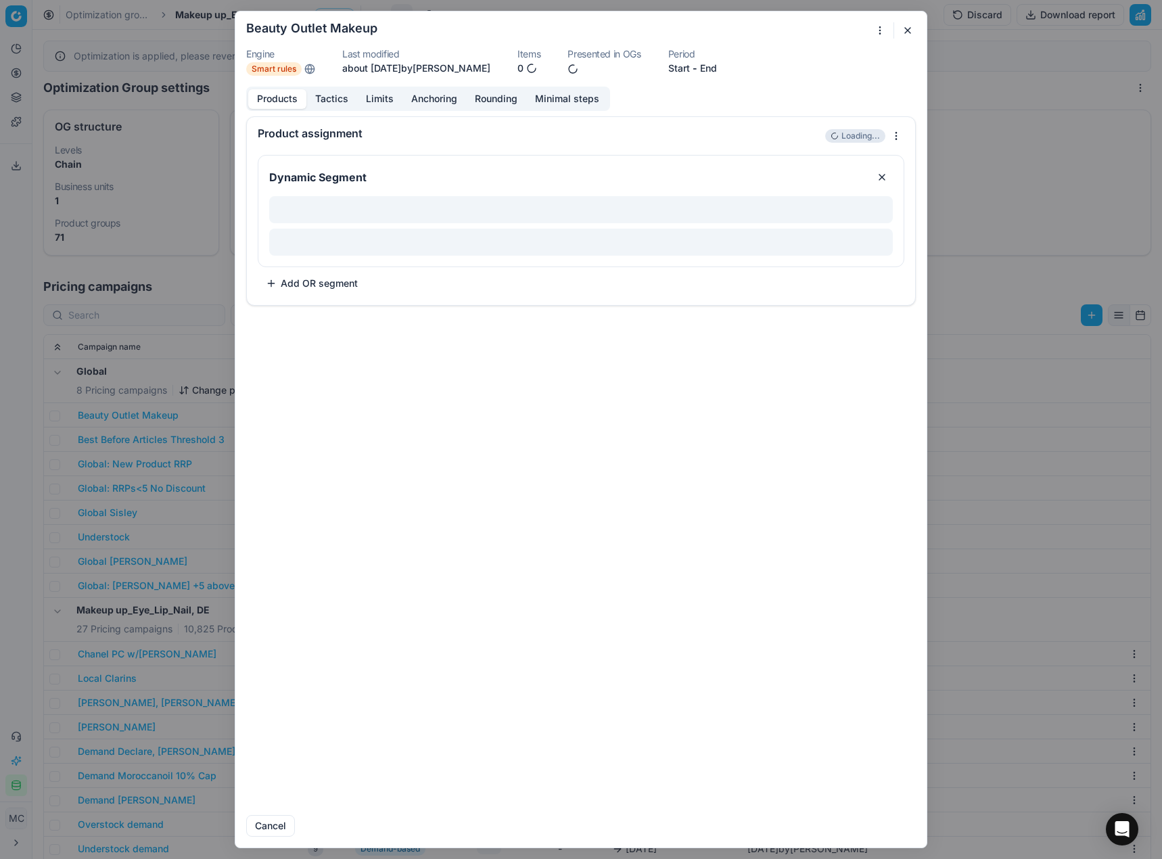
click at [900, 32] on button "button" at bounding box center [908, 30] width 16 height 16
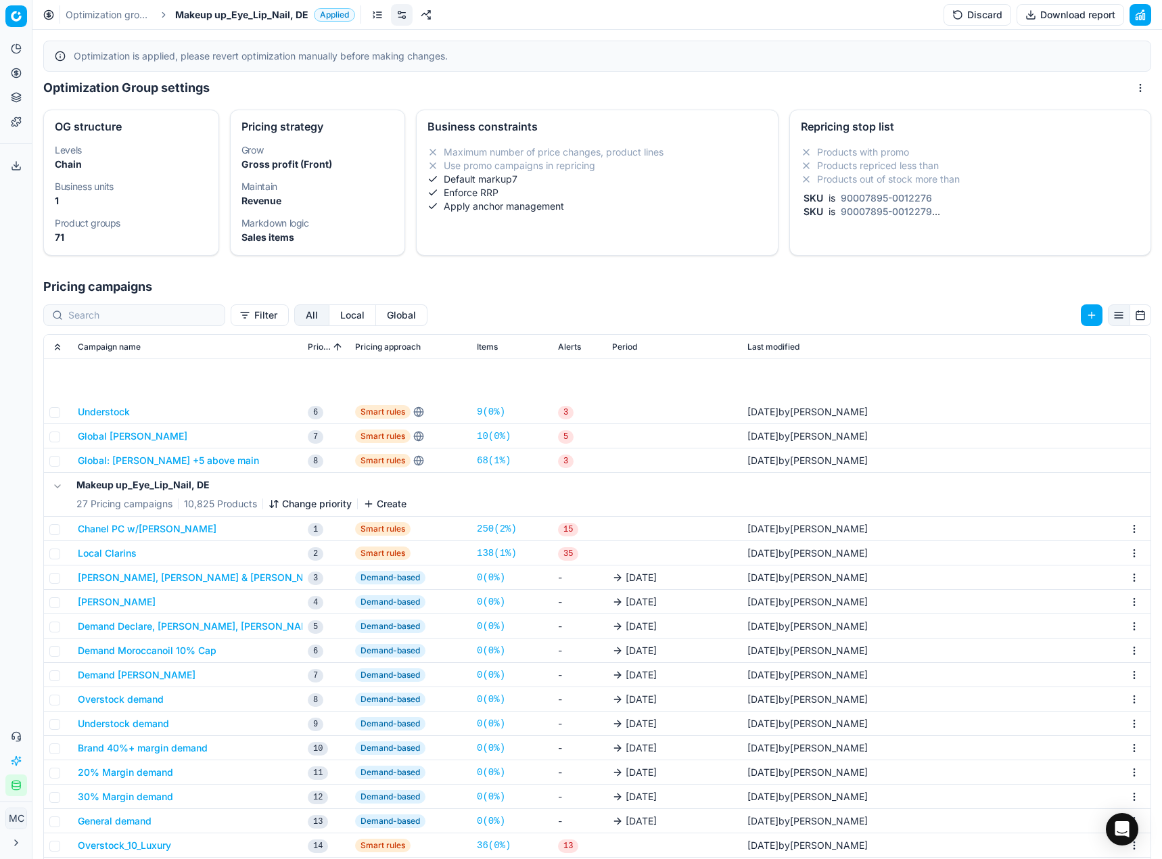
scroll to position [253, 0]
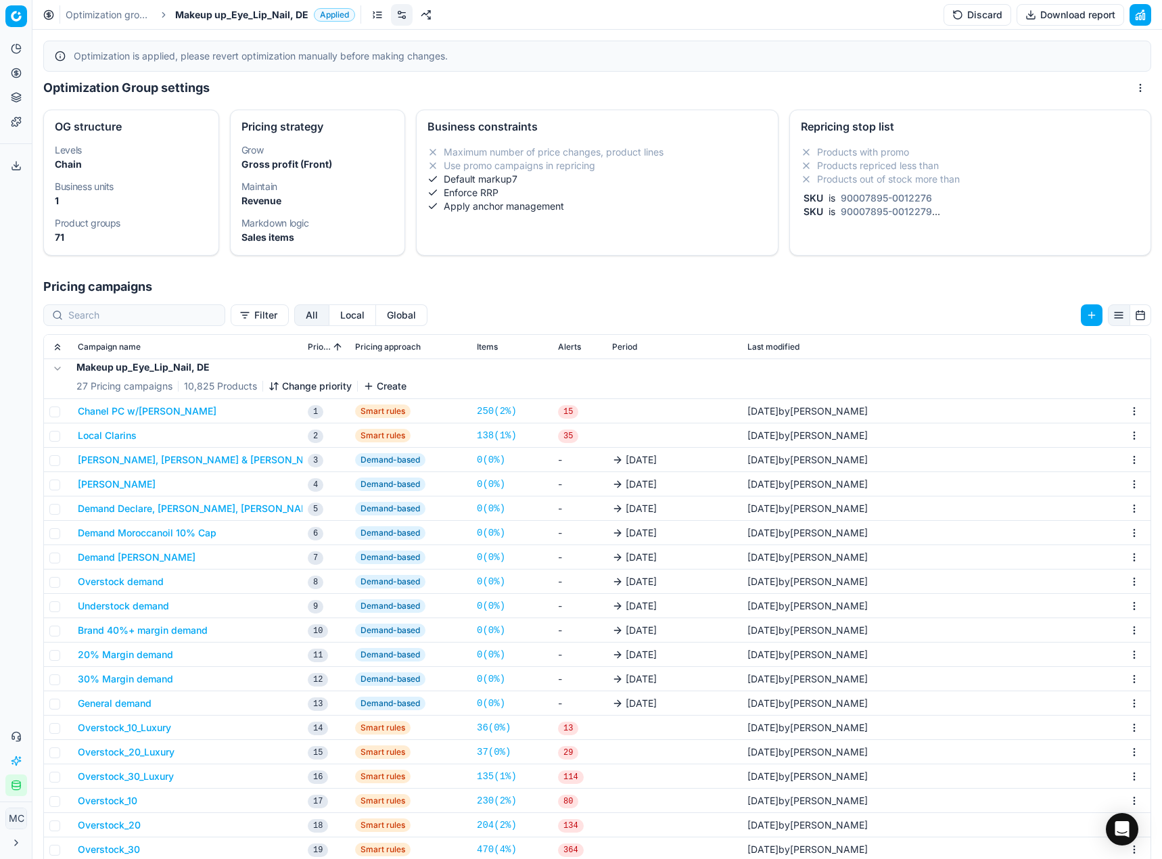
click at [170, 779] on button "Overstock_30_Luxury" at bounding box center [126, 777] width 96 height 14
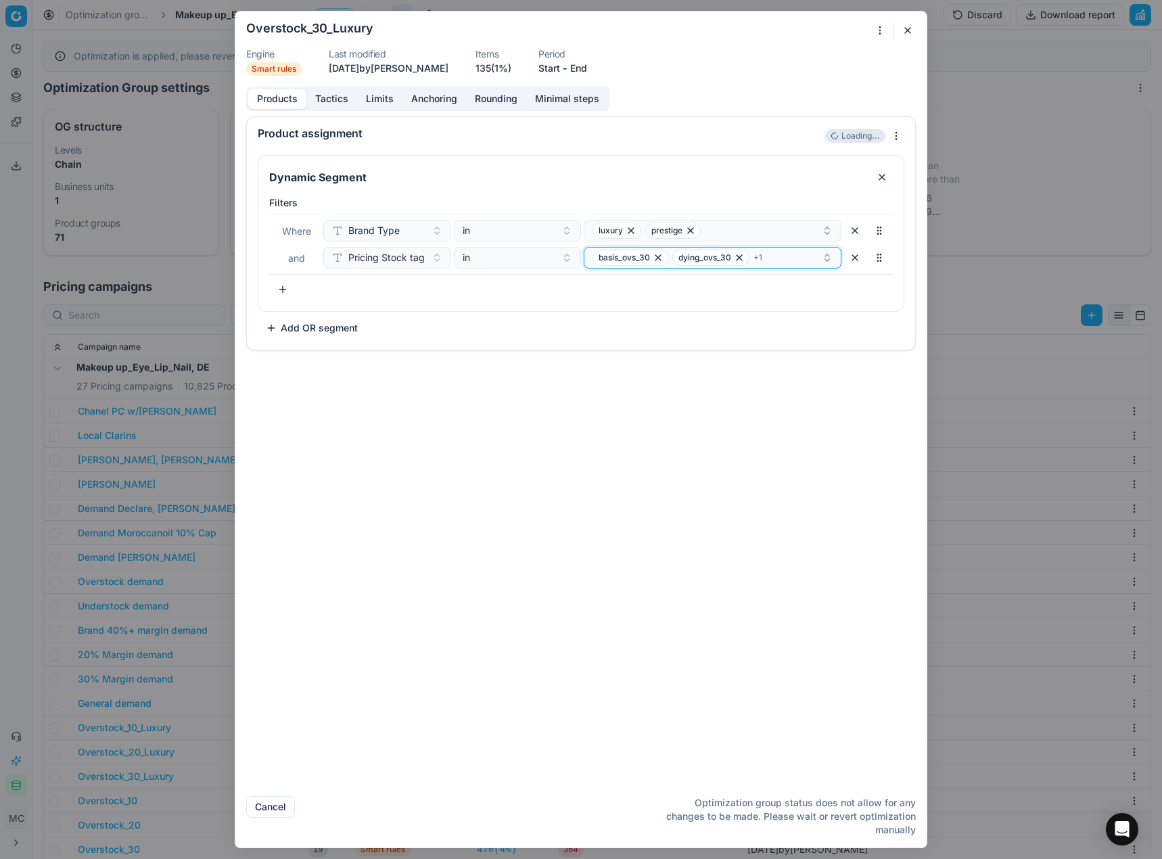
click at [783, 262] on div "basis_ovs_30 dying_ovs_30 + 1" at bounding box center [706, 258] width 229 height 16
click at [904, 30] on button "button" at bounding box center [908, 30] width 16 height 16
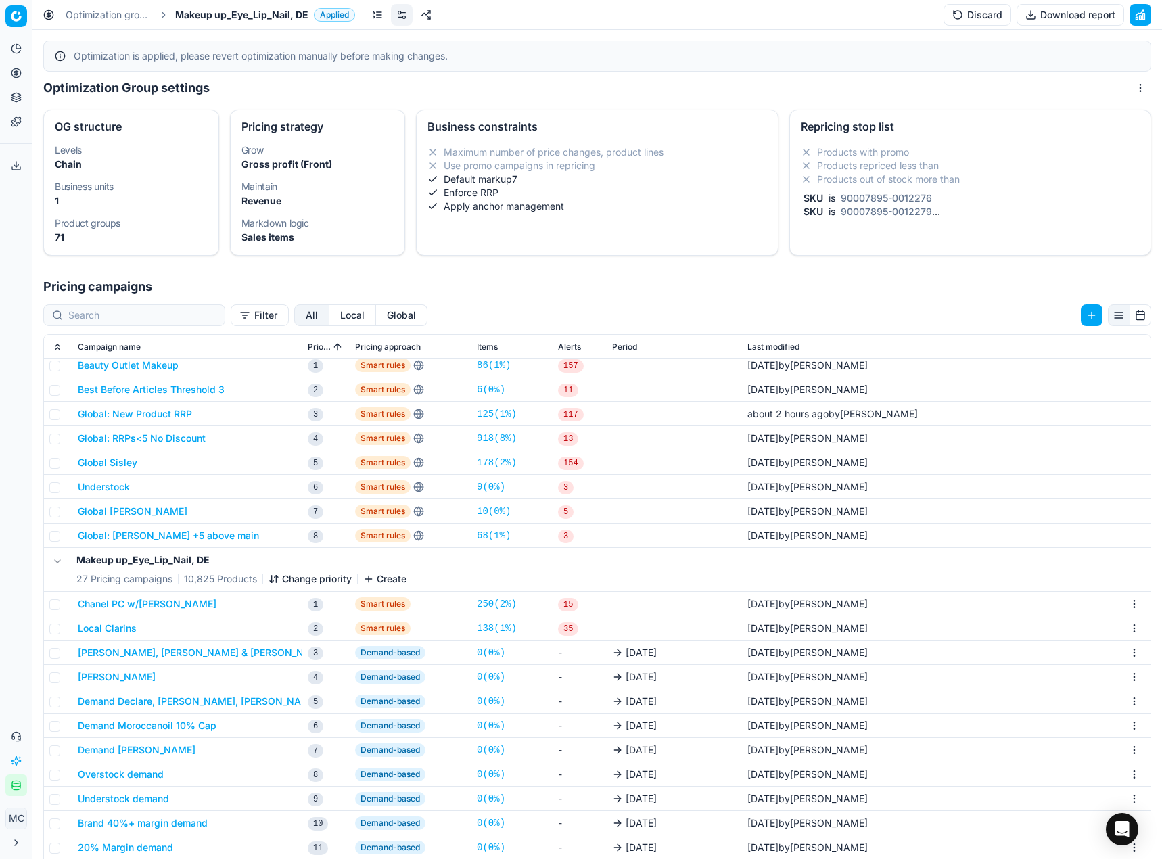
scroll to position [0, 0]
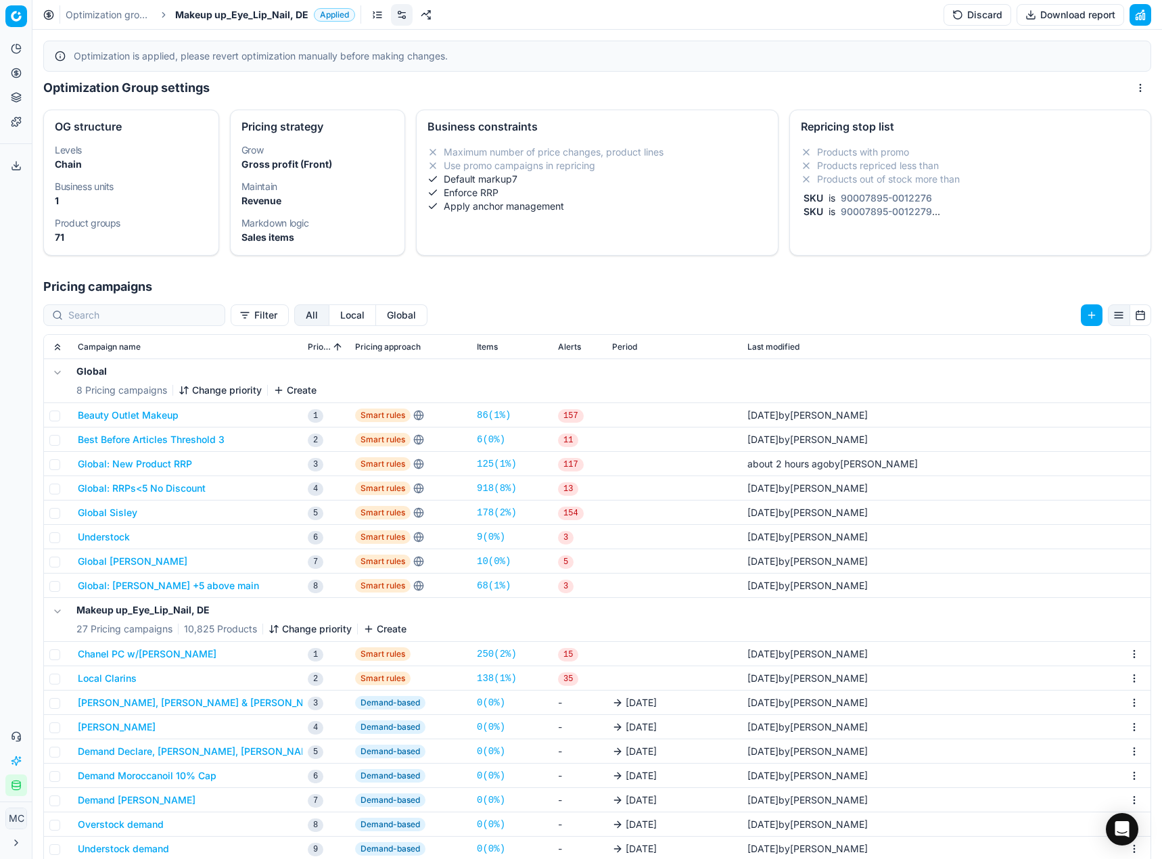
click at [160, 418] on button "Beauty Outlet Makeup" at bounding box center [128, 416] width 101 height 14
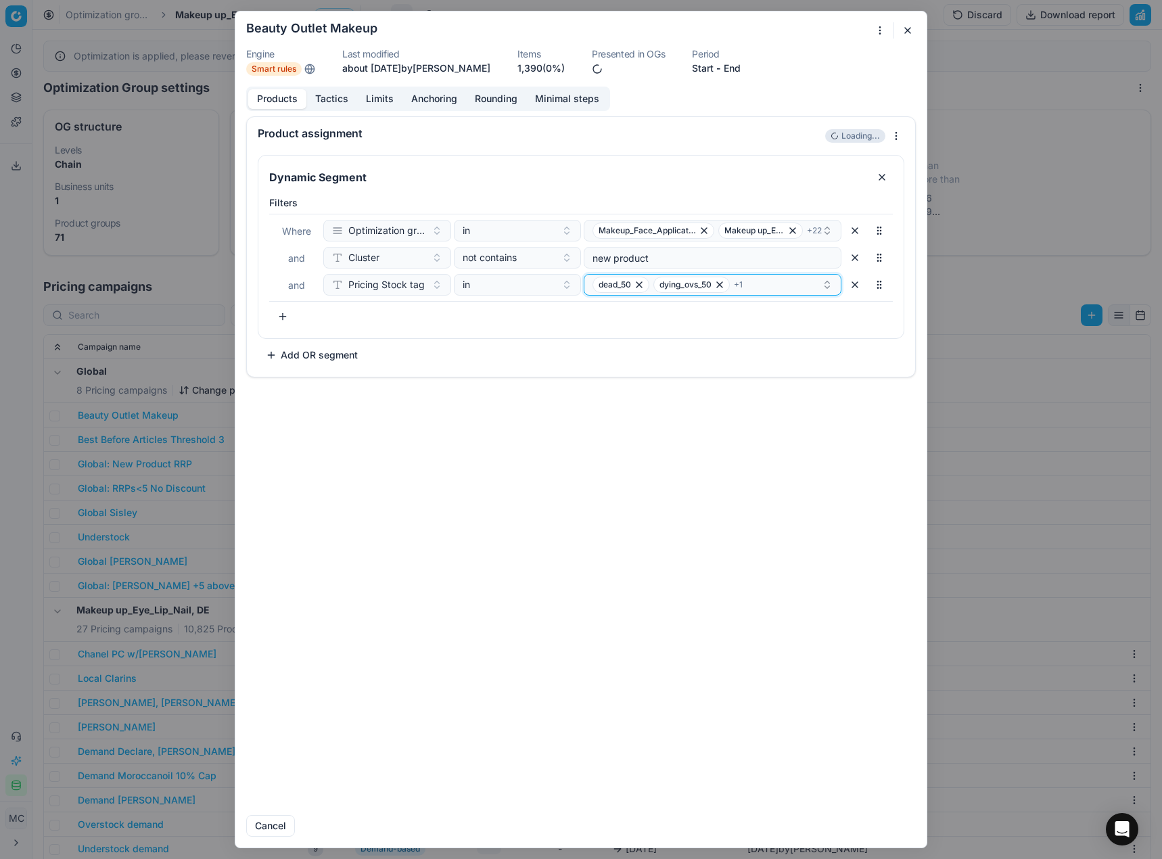
click at [775, 290] on div "dead_50 dying_ovs_50 + 1" at bounding box center [706, 285] width 229 height 16
click at [912, 32] on button "button" at bounding box center [908, 30] width 16 height 16
